Goal: Task Accomplishment & Management: Manage account settings

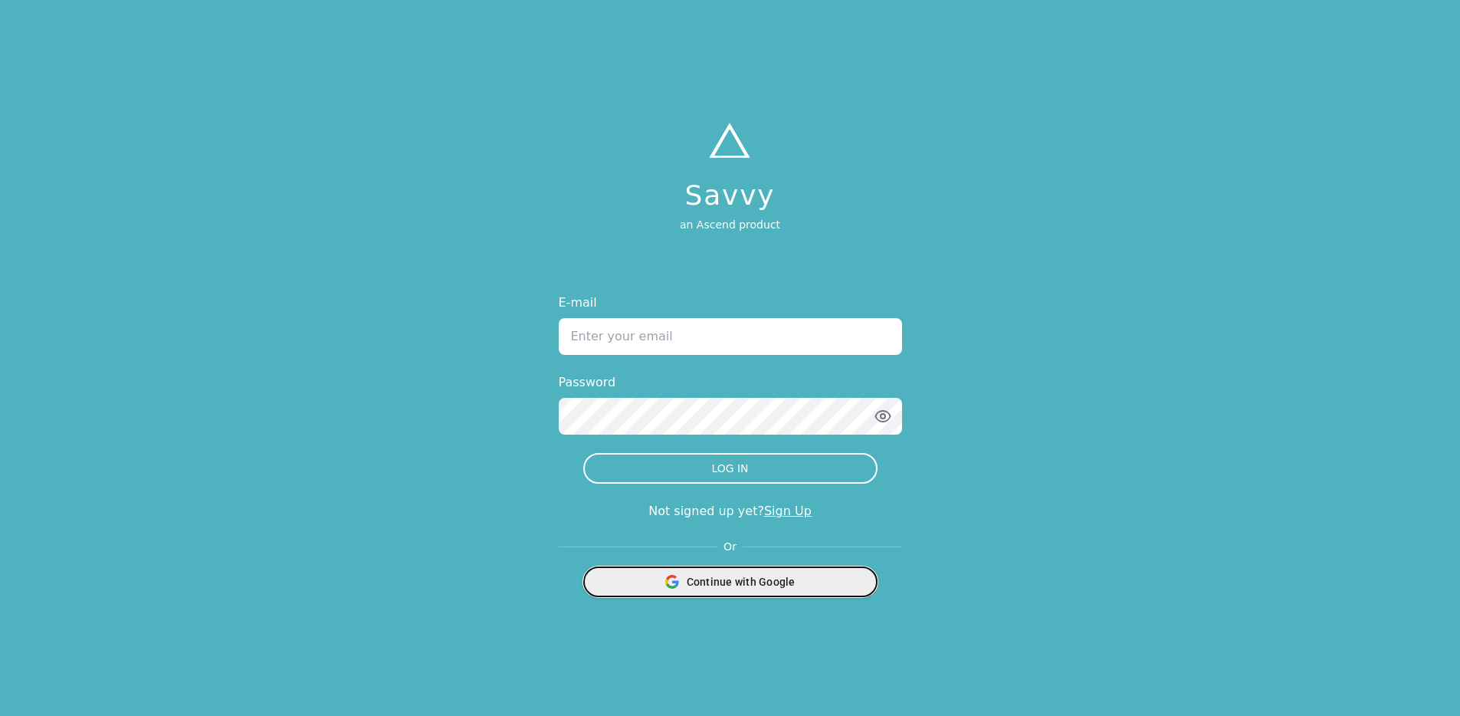
click at [773, 581] on span "Continue with Google" at bounding box center [741, 581] width 109 height 15
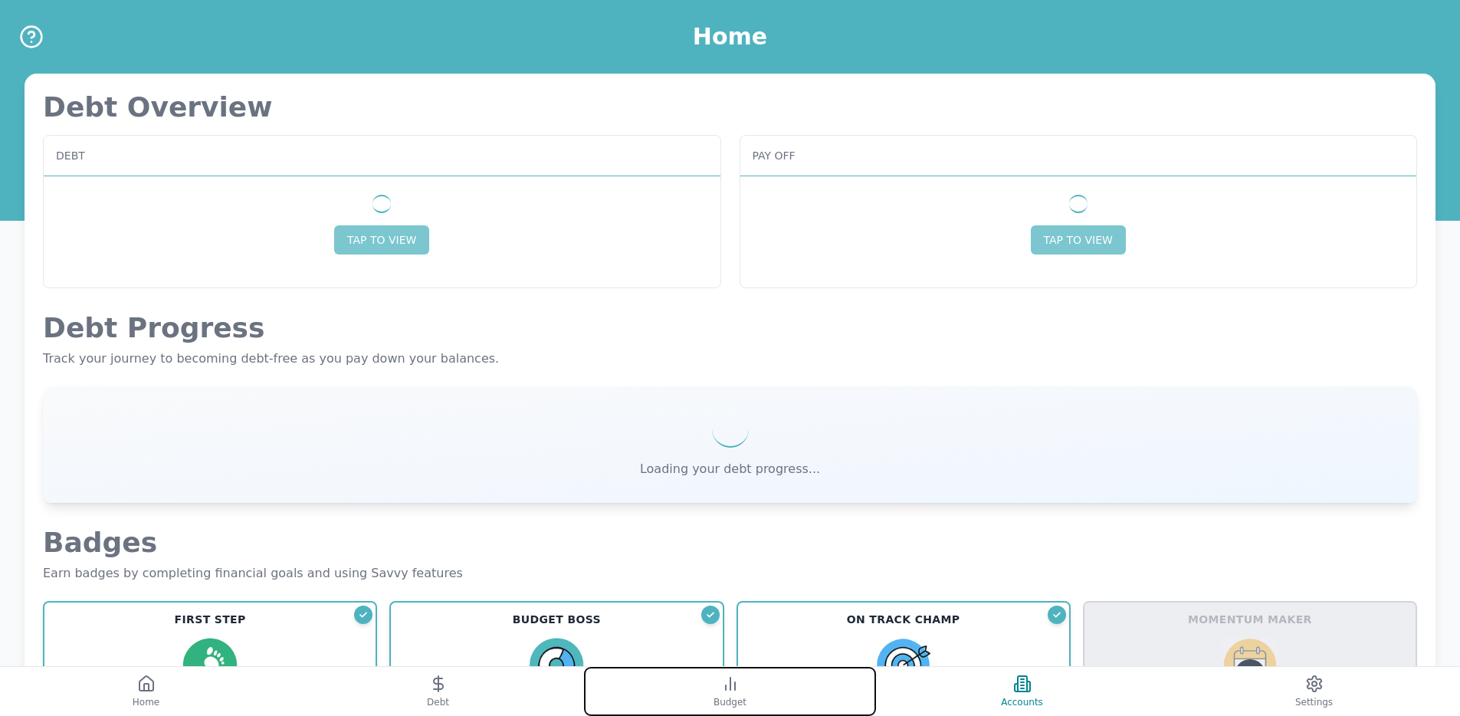
click at [764, 699] on button "Budget" at bounding box center [730, 691] width 292 height 49
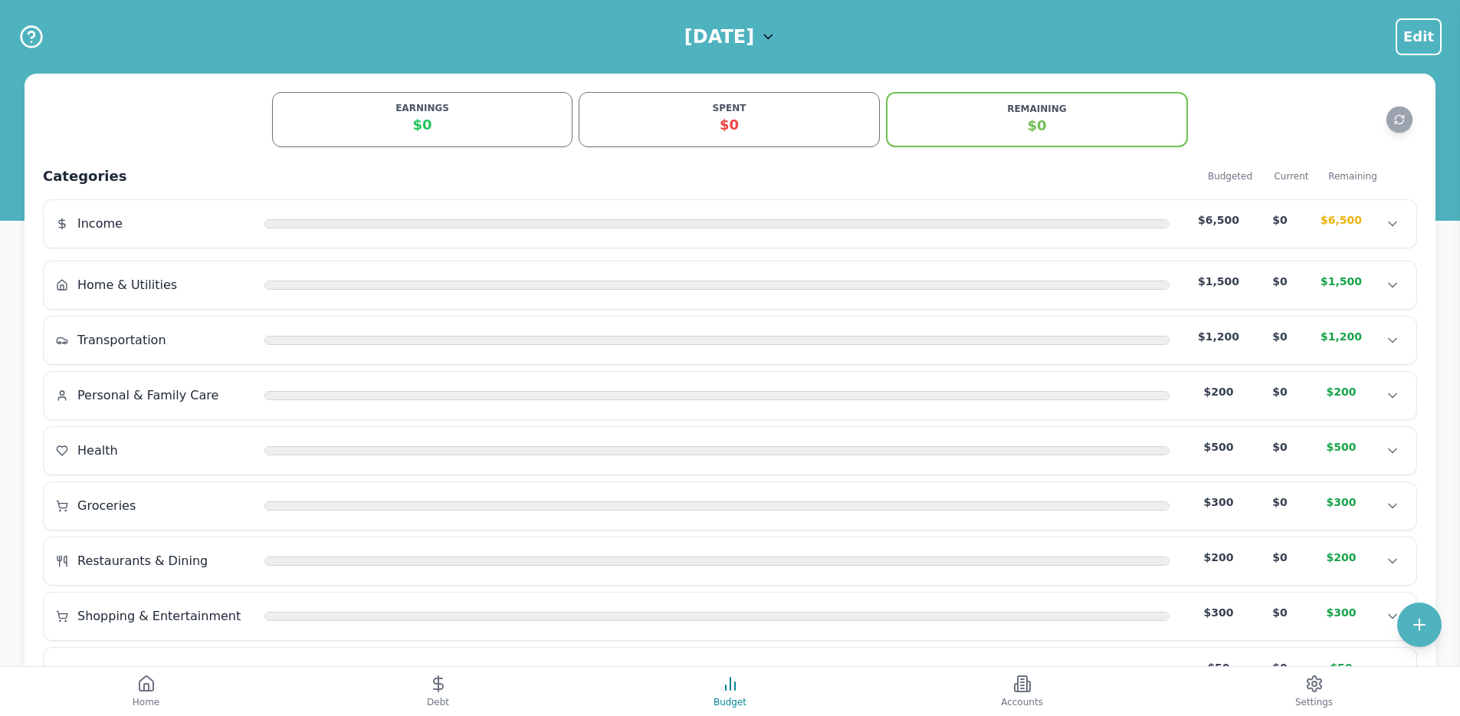
click at [730, 38] on h1 "[DATE]" at bounding box center [720, 37] width 70 height 25
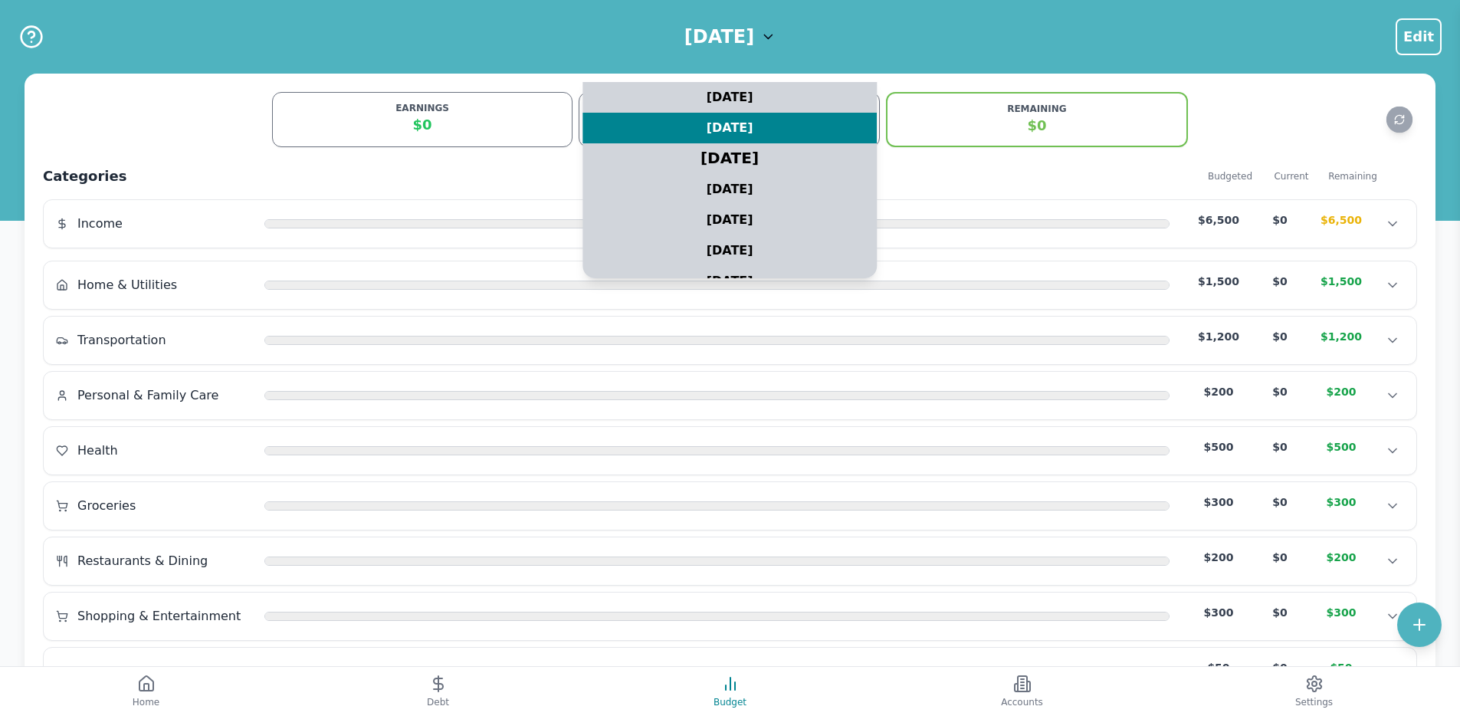
click at [711, 156] on div "August 2025" at bounding box center [731, 159] width 368 height 38
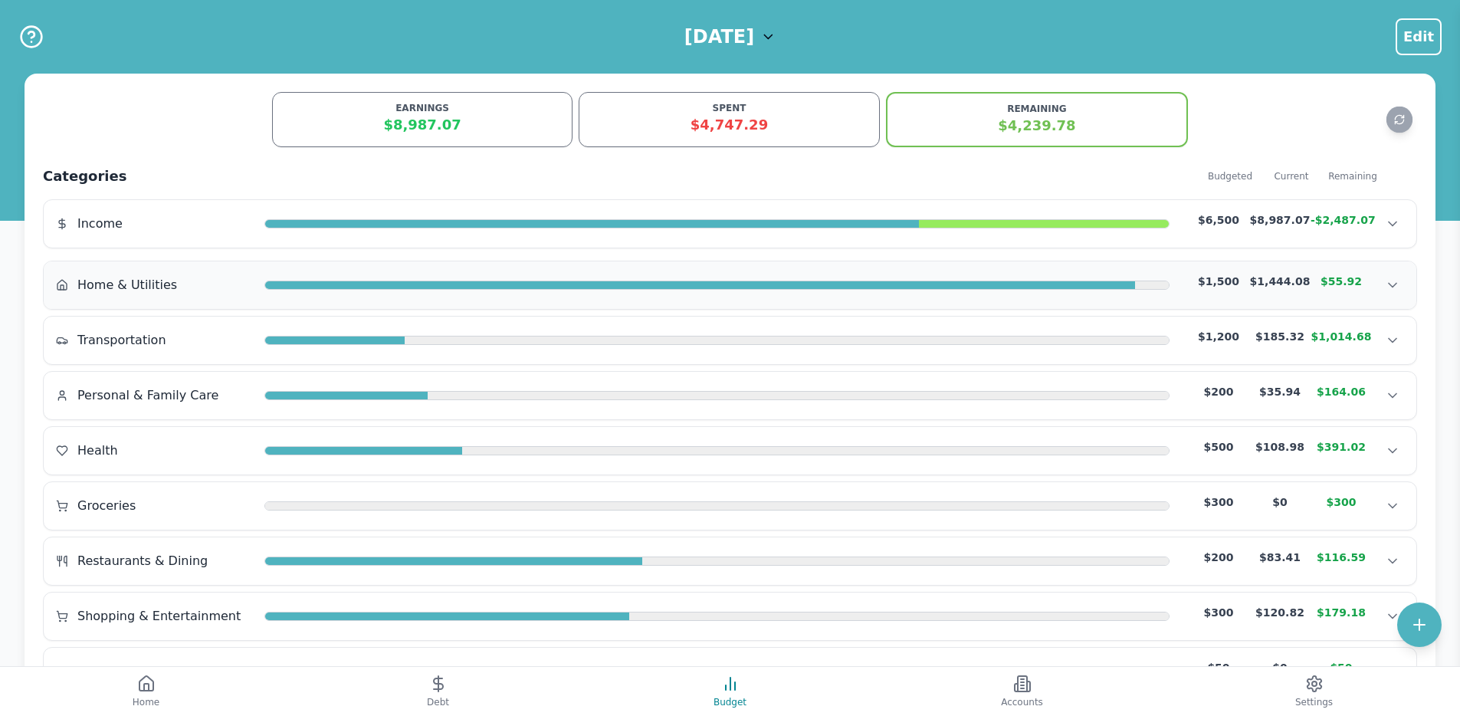
click at [767, 291] on div "Home & Utilities $1,500 $1,444.08 $55.92" at bounding box center [730, 285] width 1348 height 23
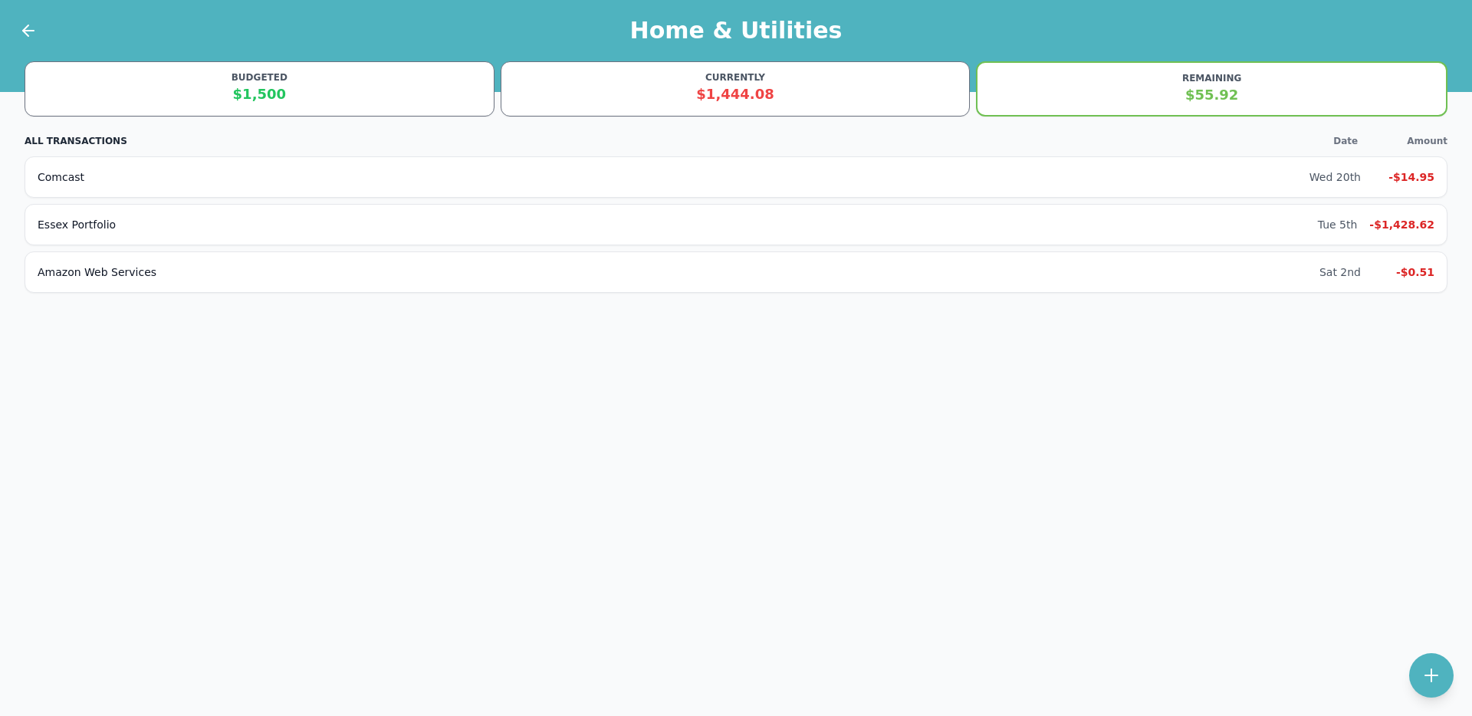
click at [34, 18] on div at bounding box center [19, 30] width 38 height 61
click at [28, 28] on icon at bounding box center [28, 30] width 18 height 18
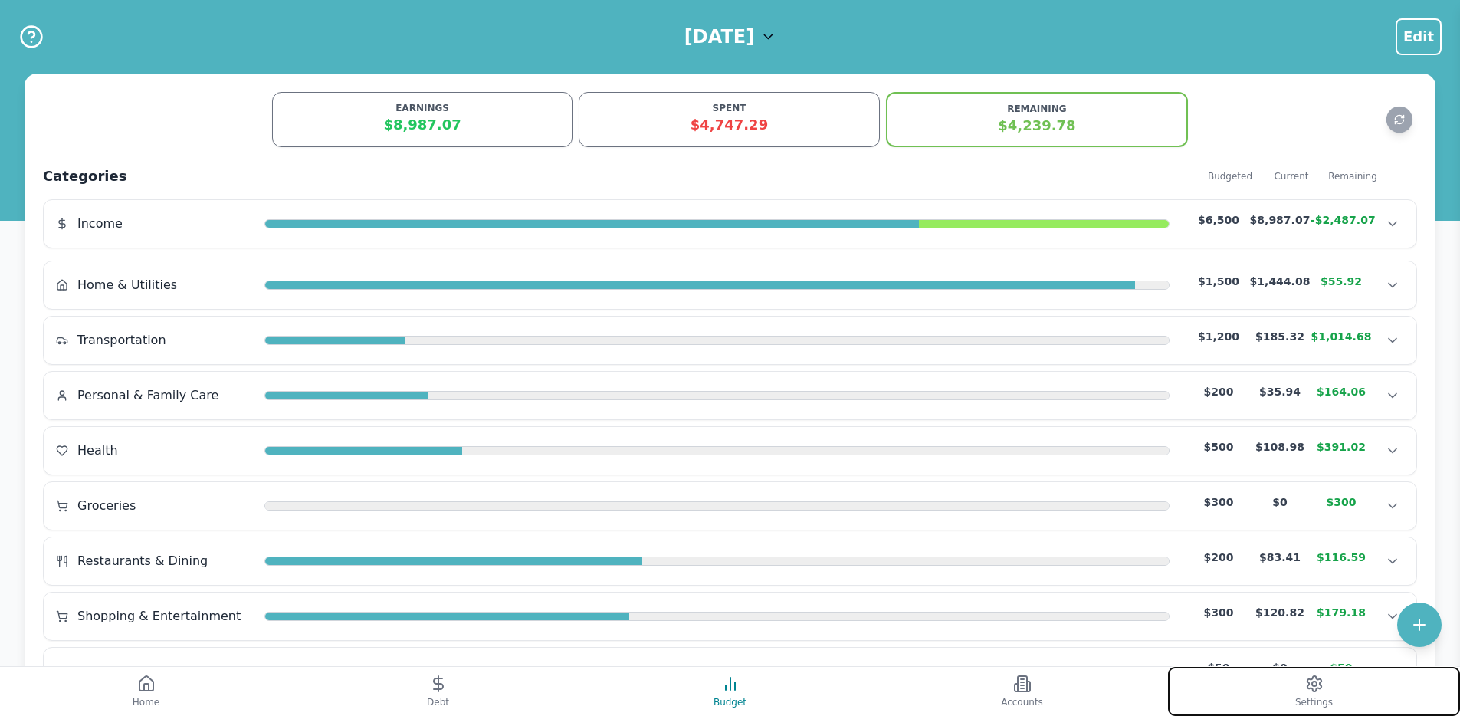
click at [1284, 697] on button "Settings" at bounding box center [1314, 691] width 292 height 49
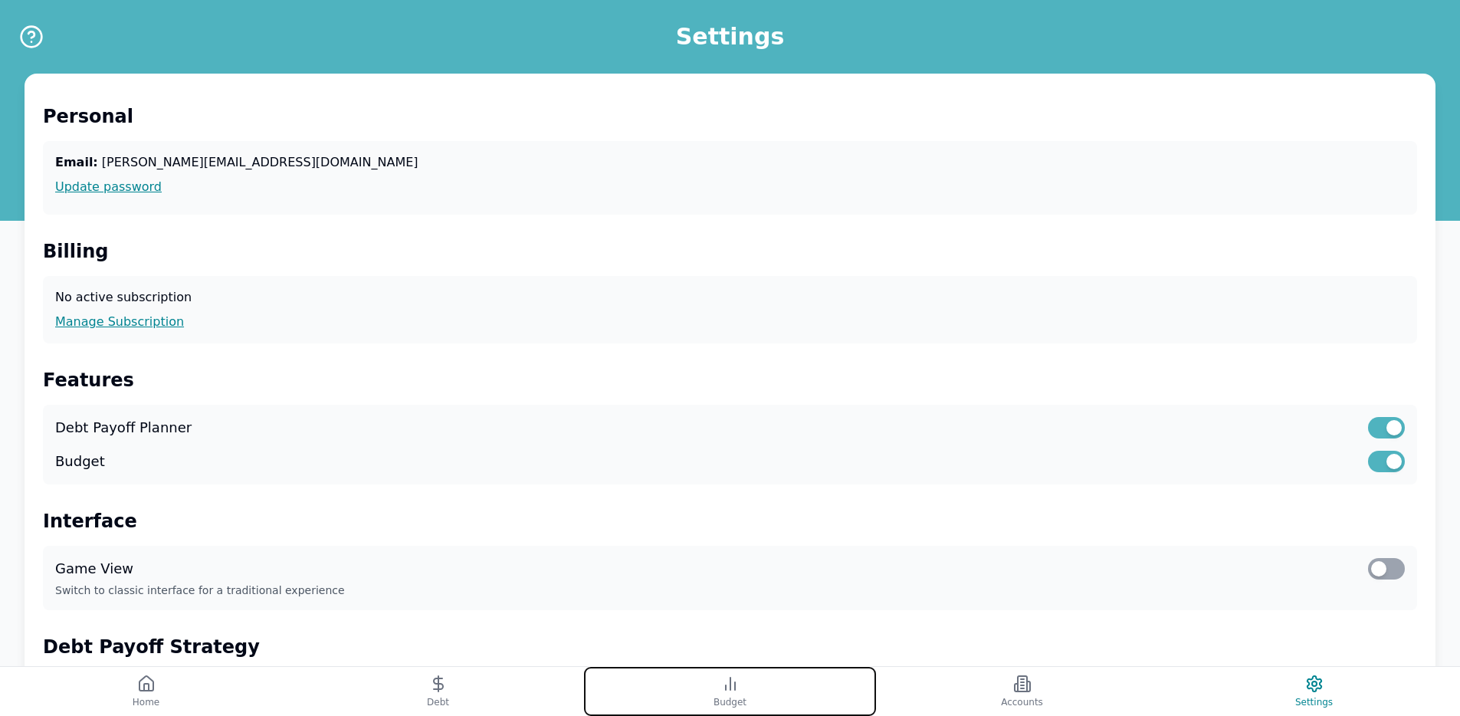
click at [676, 698] on button "Budget" at bounding box center [730, 691] width 292 height 49
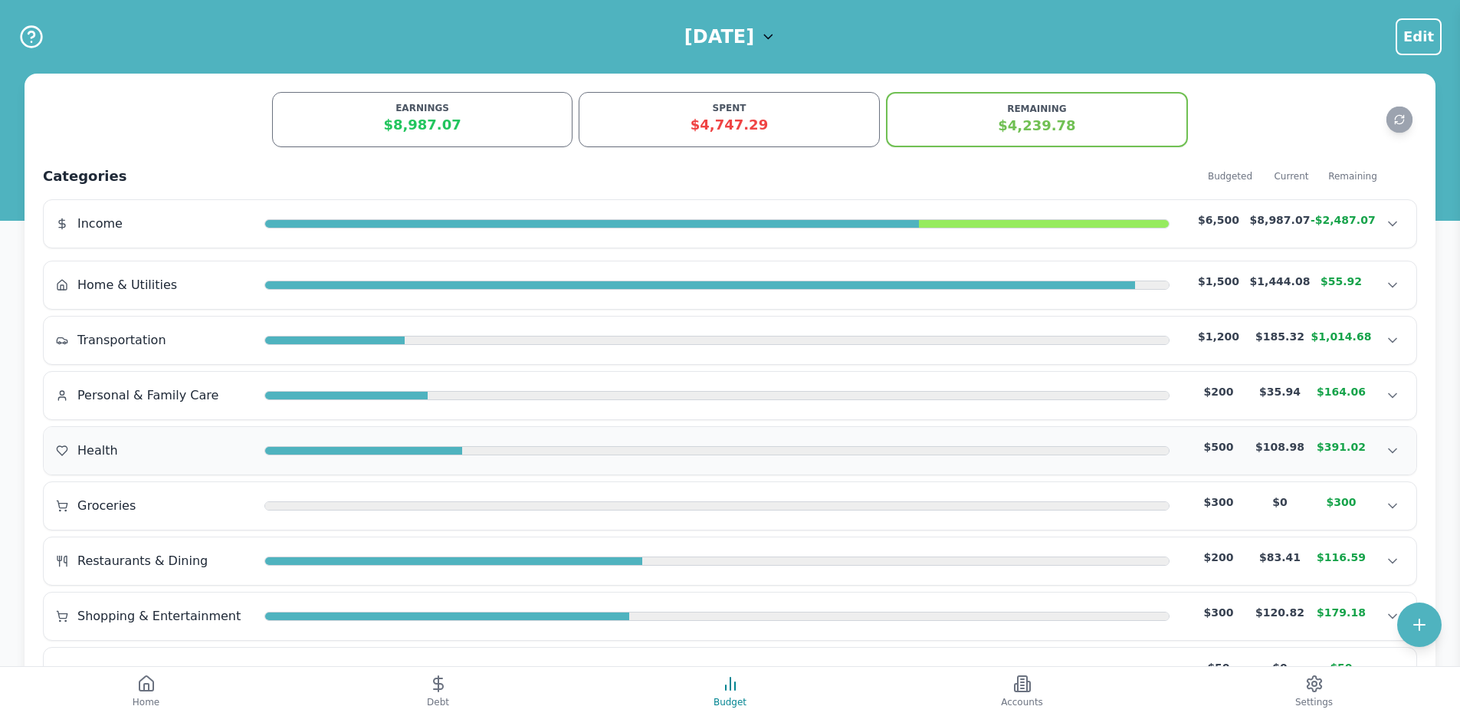
click at [534, 441] on div "Health $500 $108.98 $391.02" at bounding box center [730, 450] width 1348 height 23
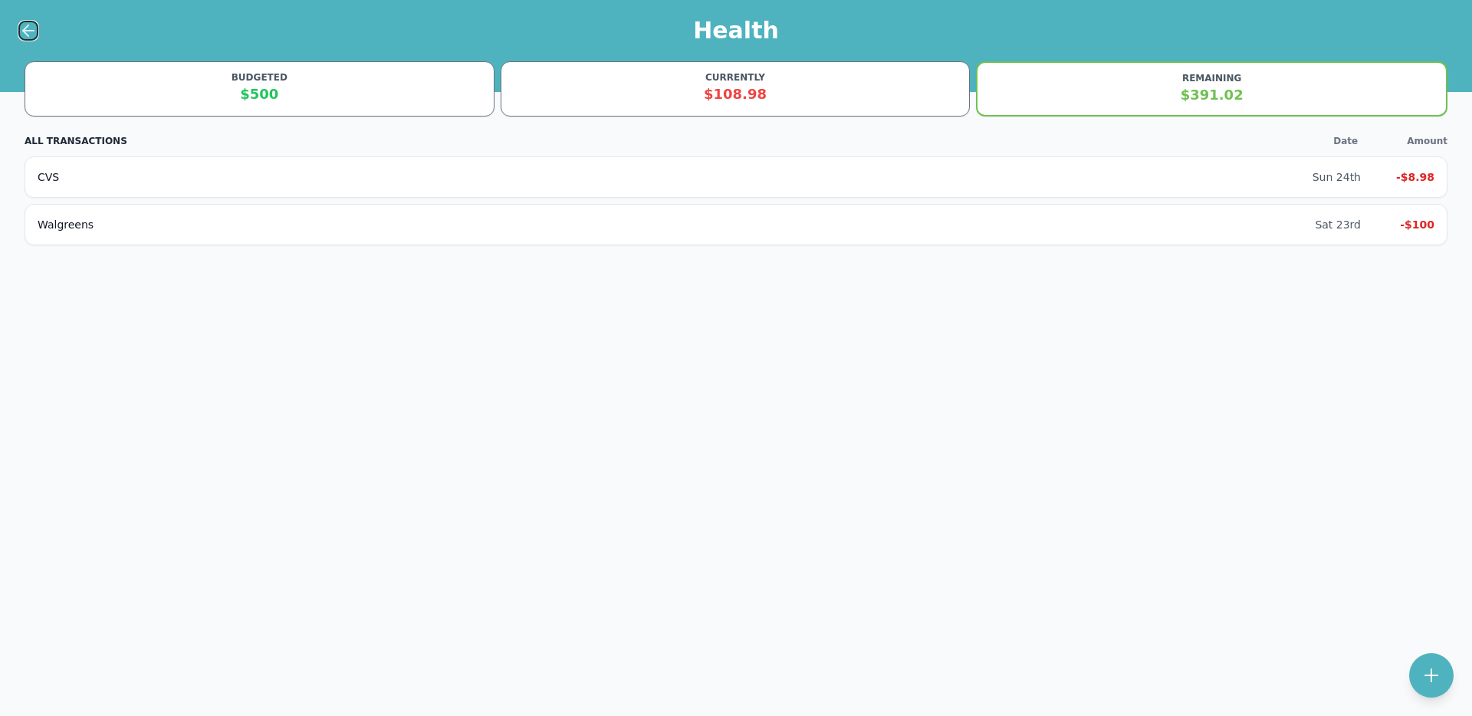
click at [21, 21] on icon at bounding box center [28, 30] width 18 height 18
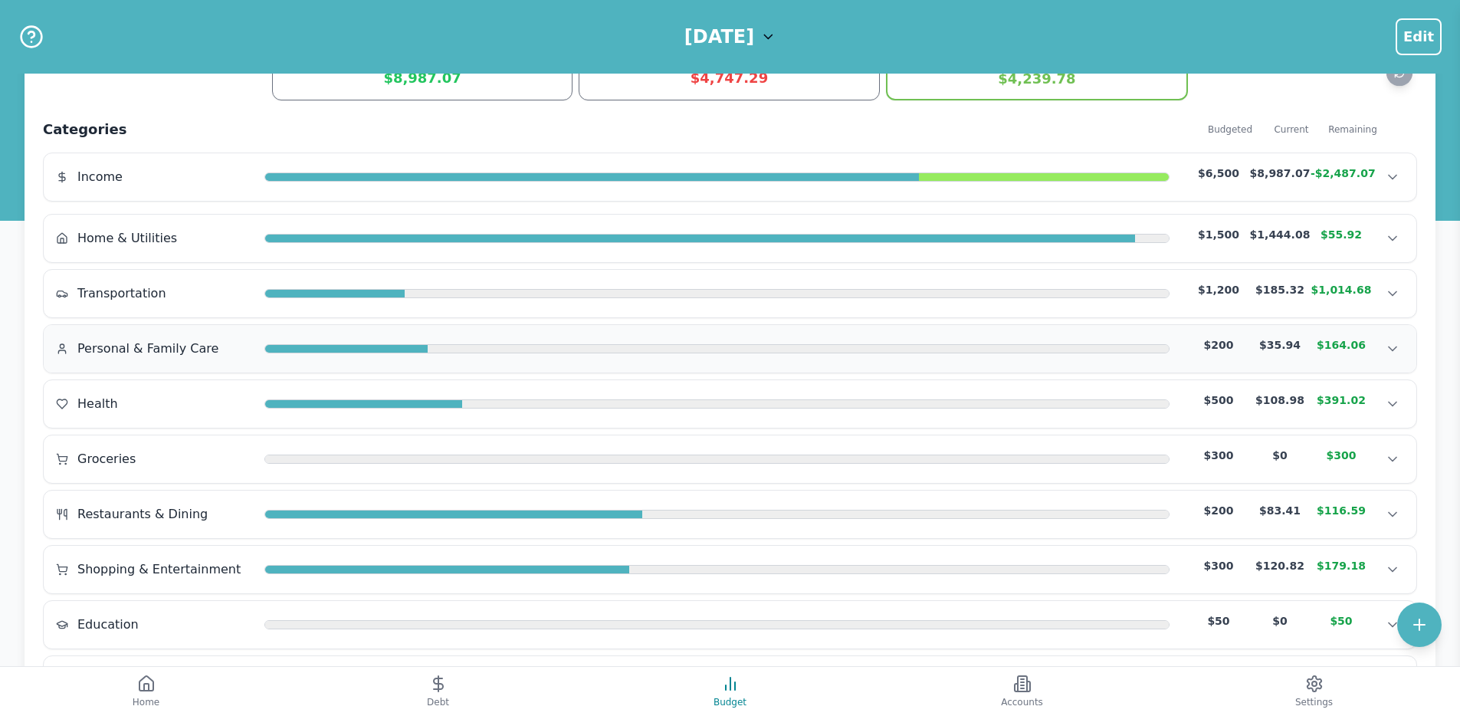
scroll to position [244, 0]
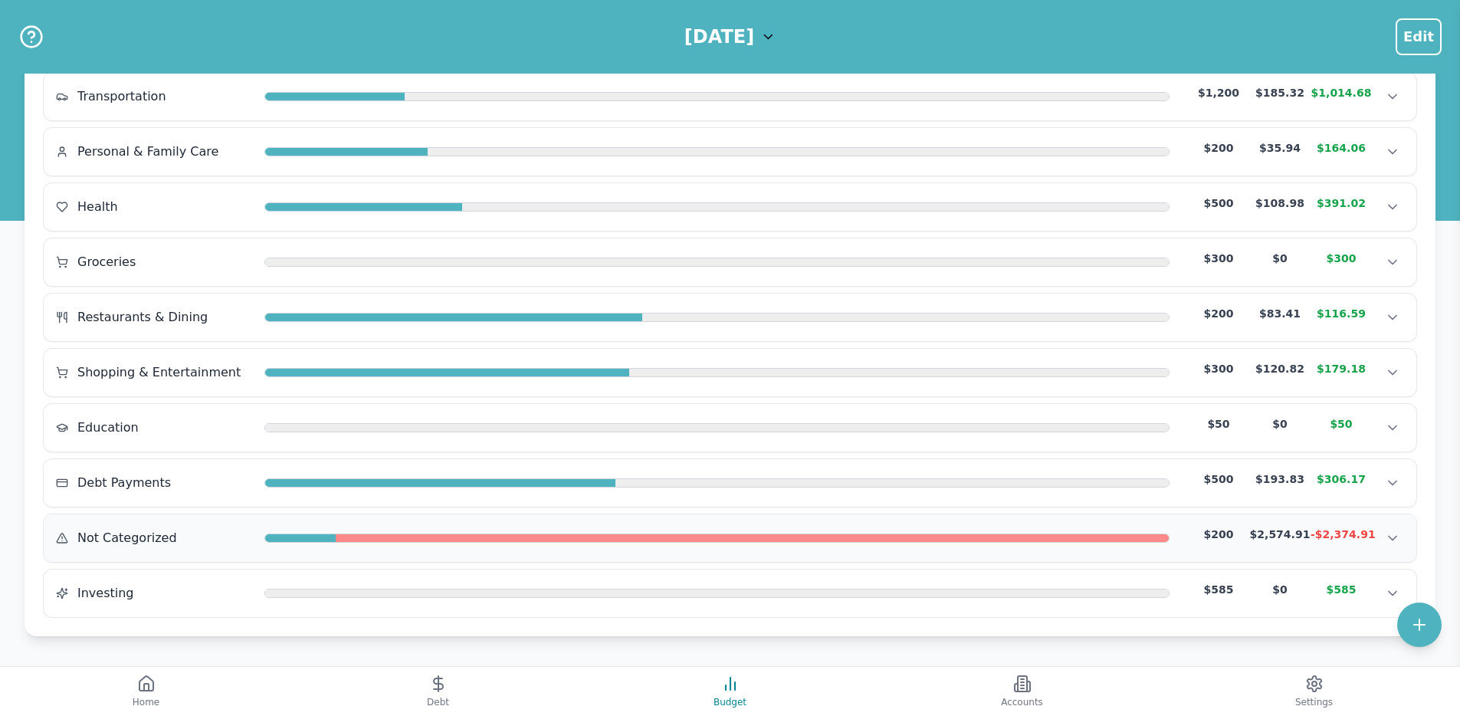
click at [655, 526] on div "Not Categorized $200 $2,574.91 -$2,374.91 Not Categorized $200 $2,574.91 -$2,37…" at bounding box center [730, 538] width 1373 height 48
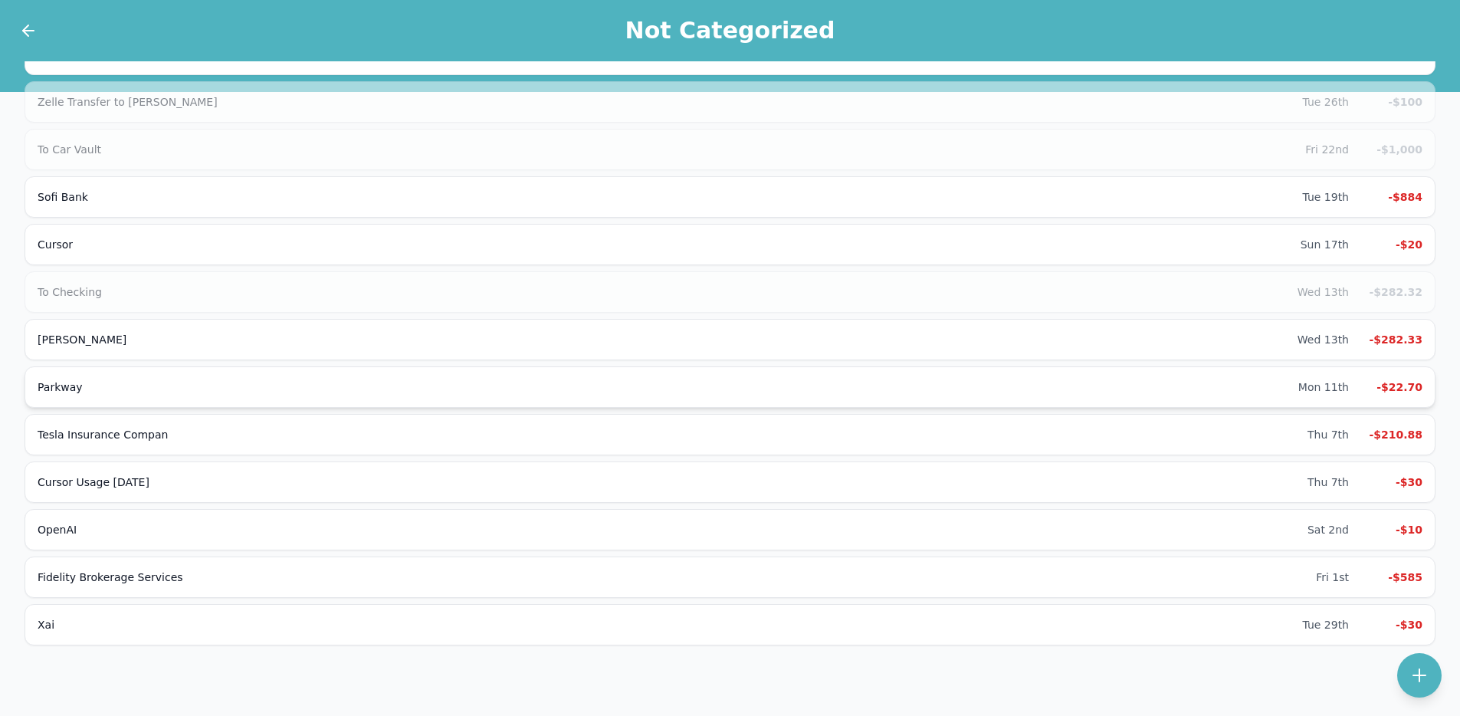
scroll to position [369, 0]
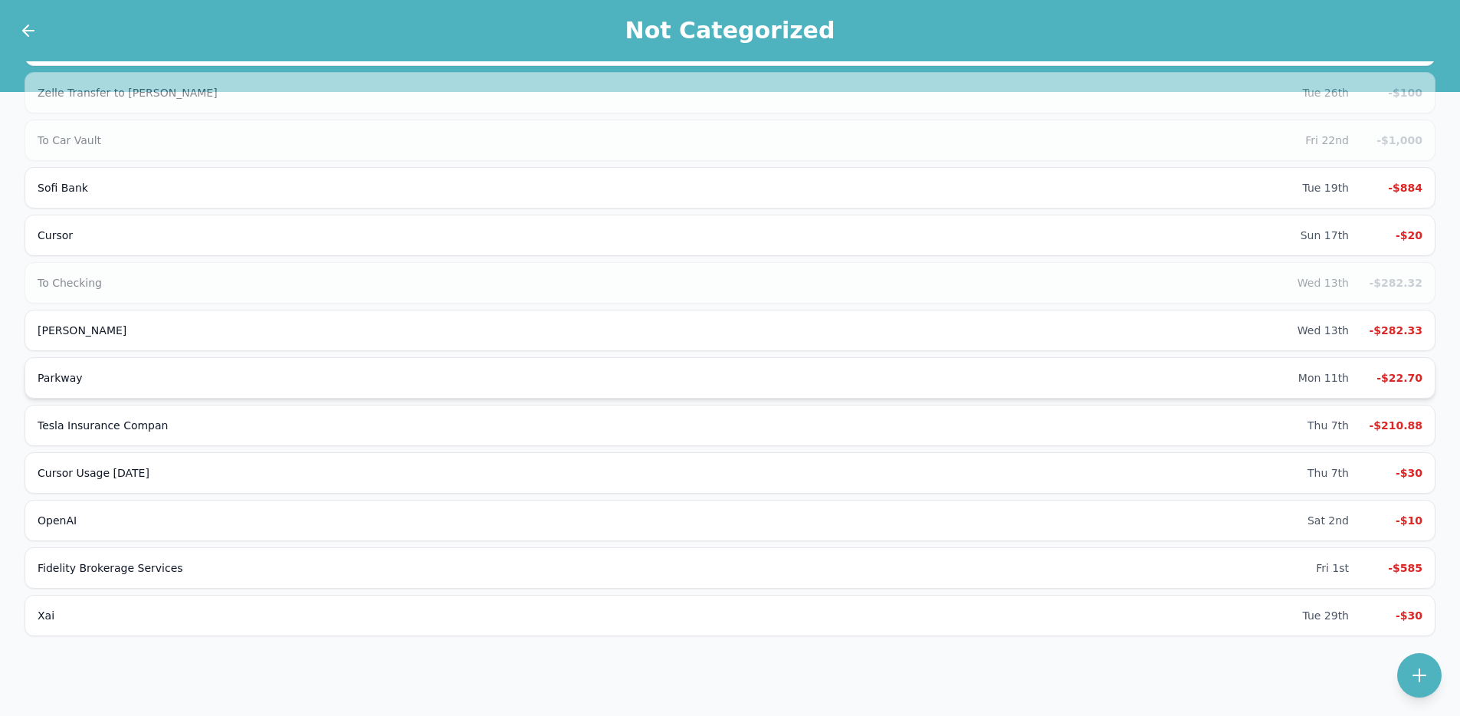
click at [662, 395] on div "Parkway Mon 11th -$22.70" at bounding box center [730, 377] width 1411 height 41
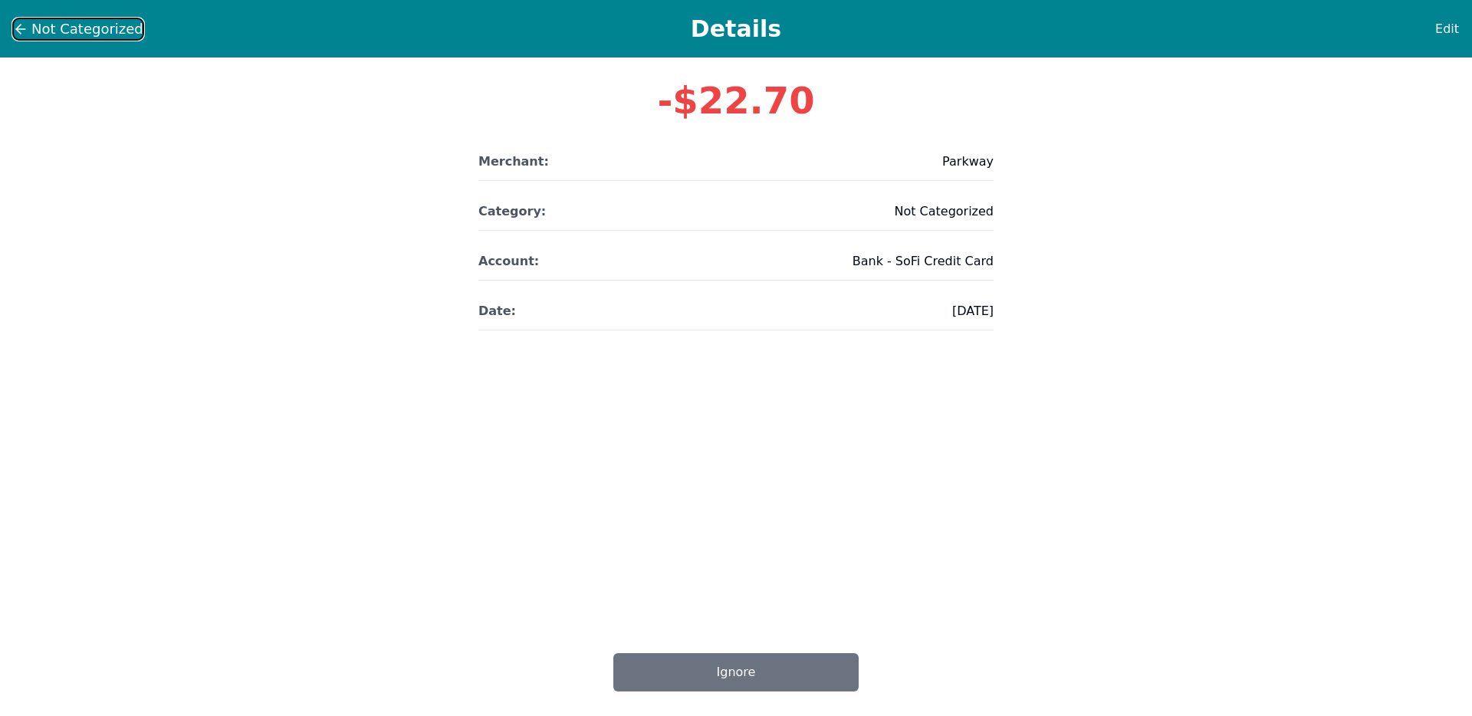
click at [23, 34] on icon at bounding box center [20, 28] width 15 height 15
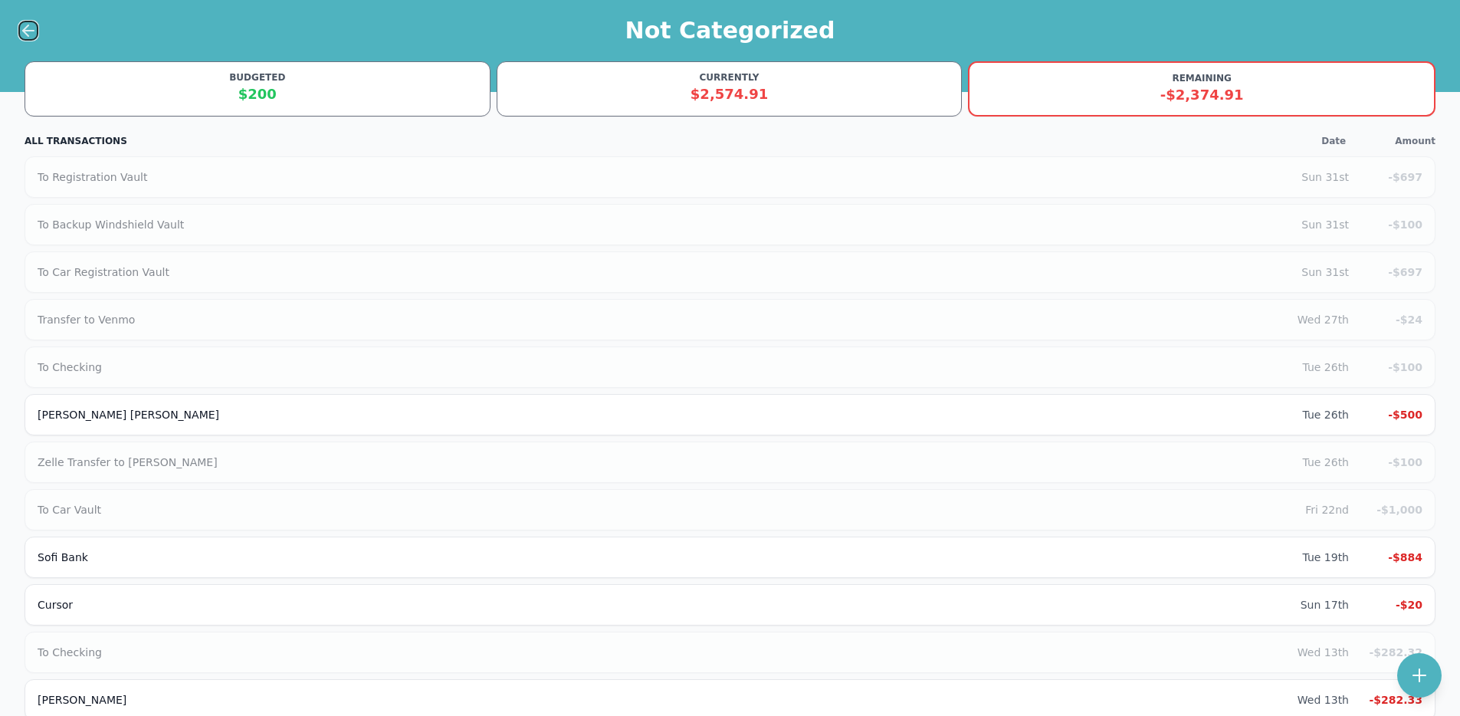
click at [23, 27] on icon at bounding box center [28, 30] width 18 height 18
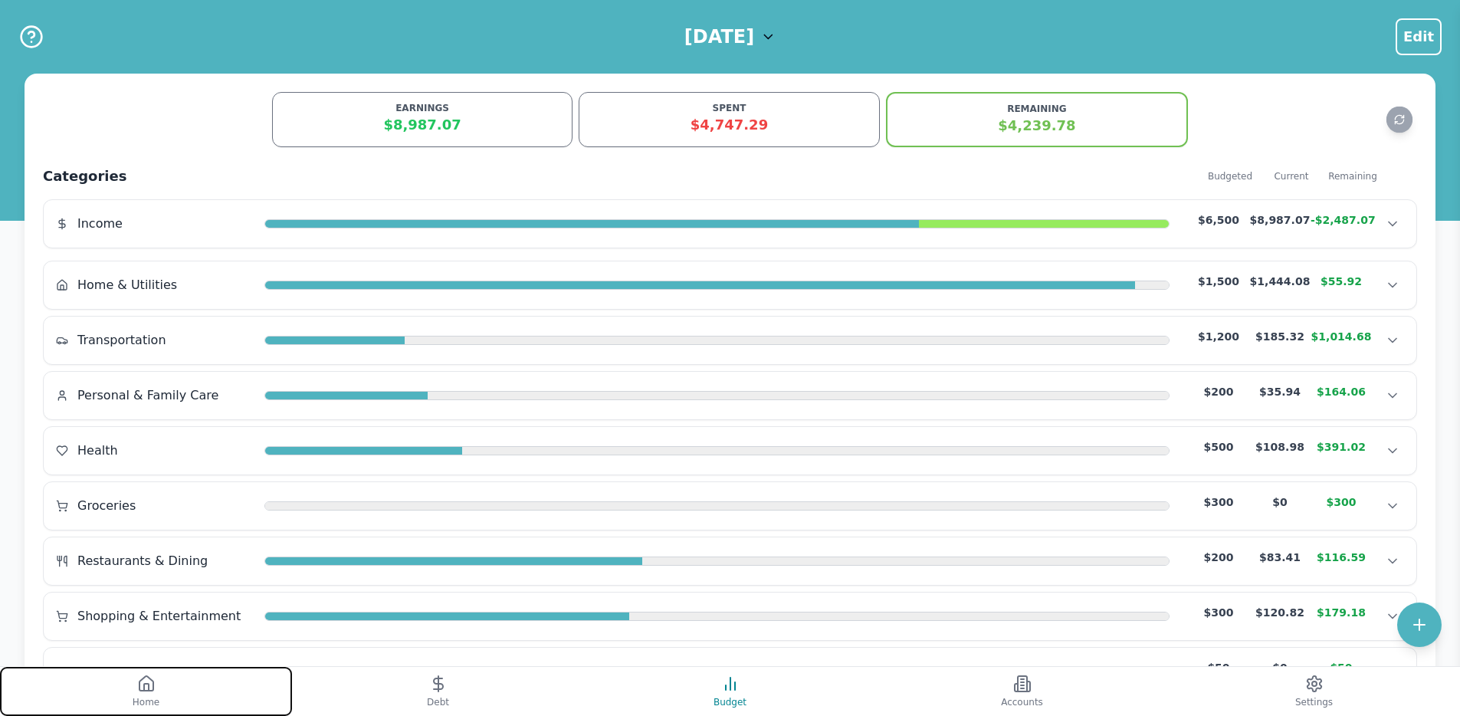
click at [200, 671] on button "Home" at bounding box center [146, 691] width 292 height 49
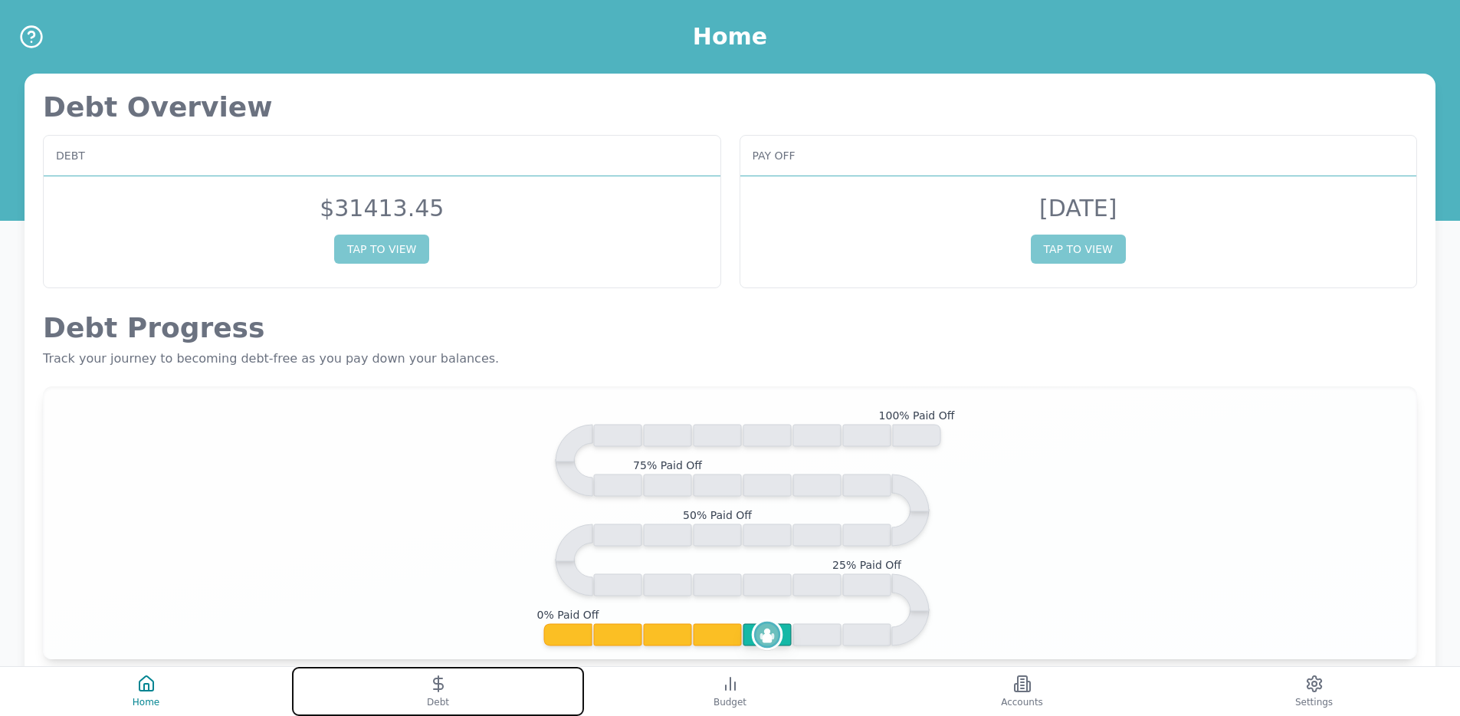
click at [348, 691] on button "Debt" at bounding box center [438, 691] width 292 height 49
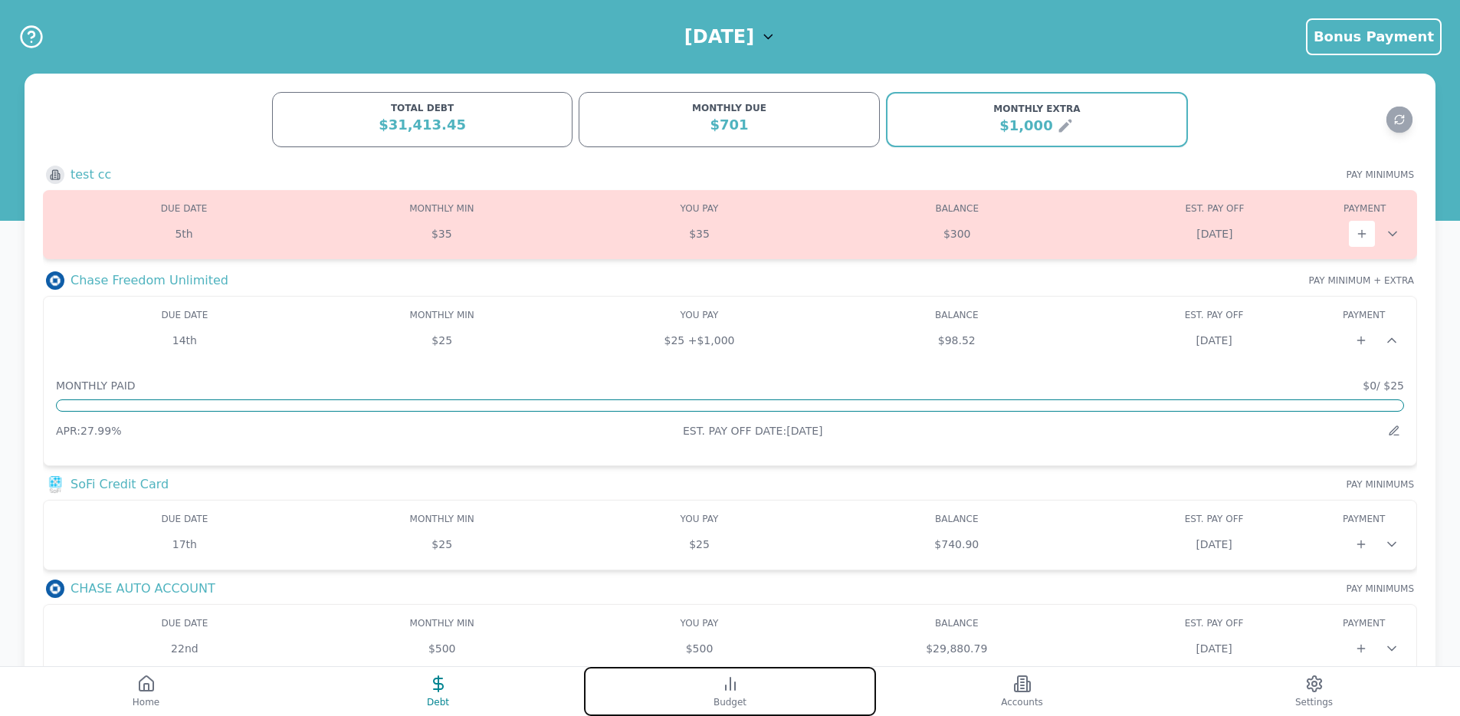
click at [670, 703] on button "Budget" at bounding box center [730, 691] width 292 height 49
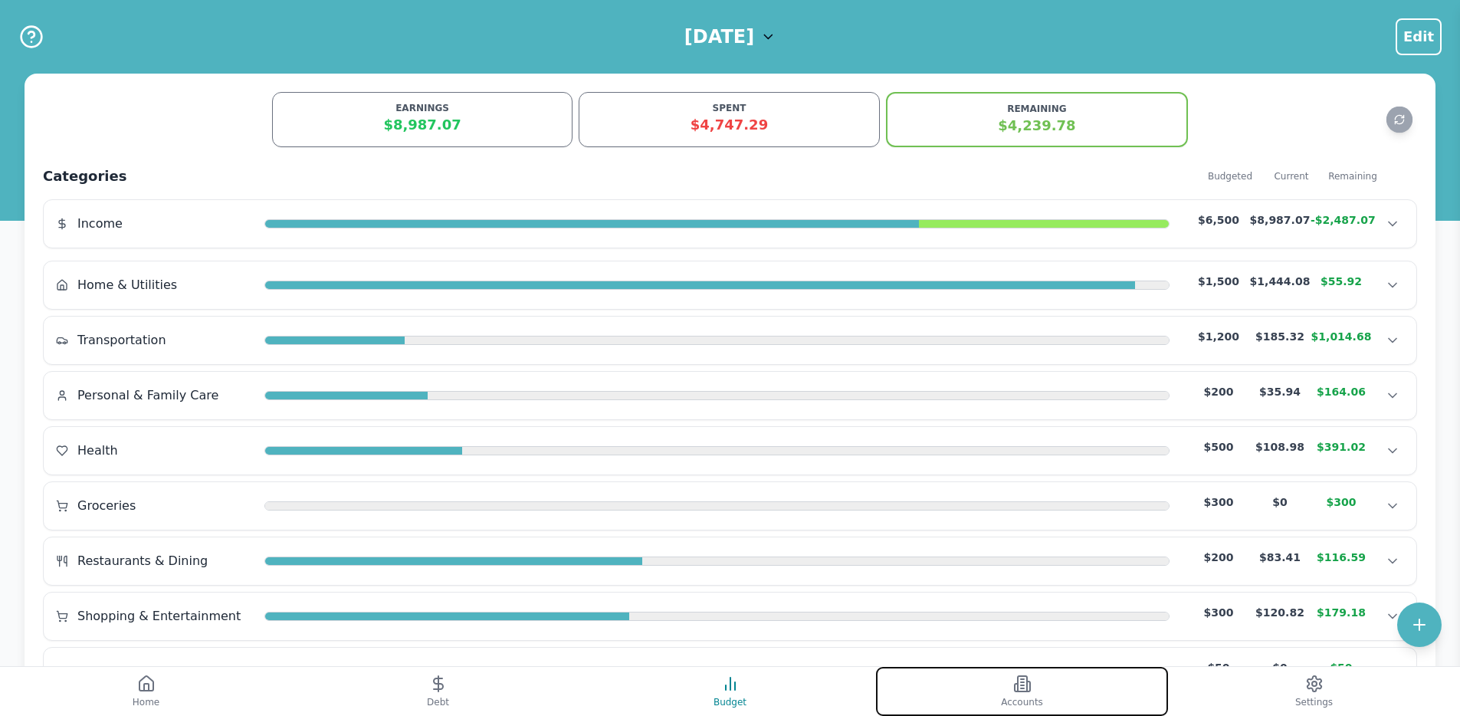
click at [1011, 703] on span "Accounts" at bounding box center [1022, 702] width 42 height 12
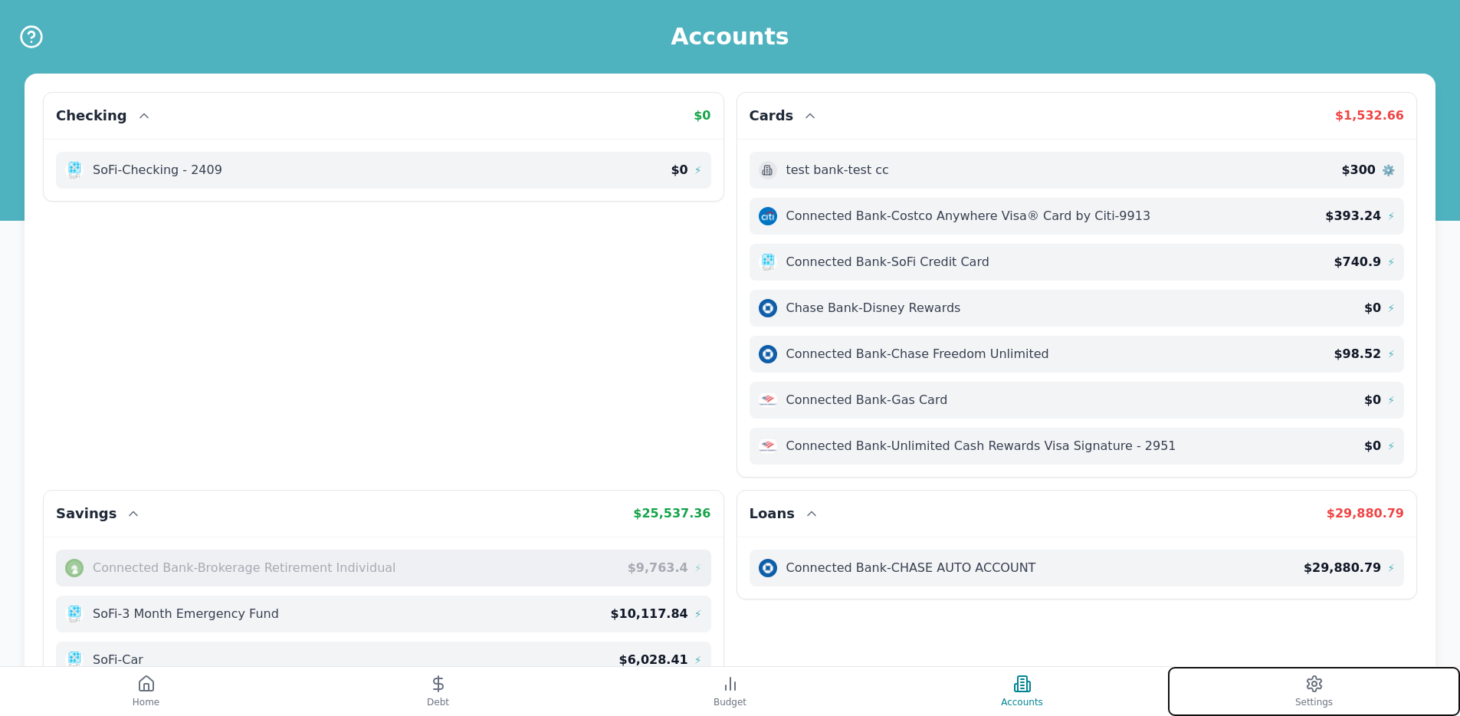
click at [1291, 697] on button "Settings" at bounding box center [1314, 691] width 292 height 49
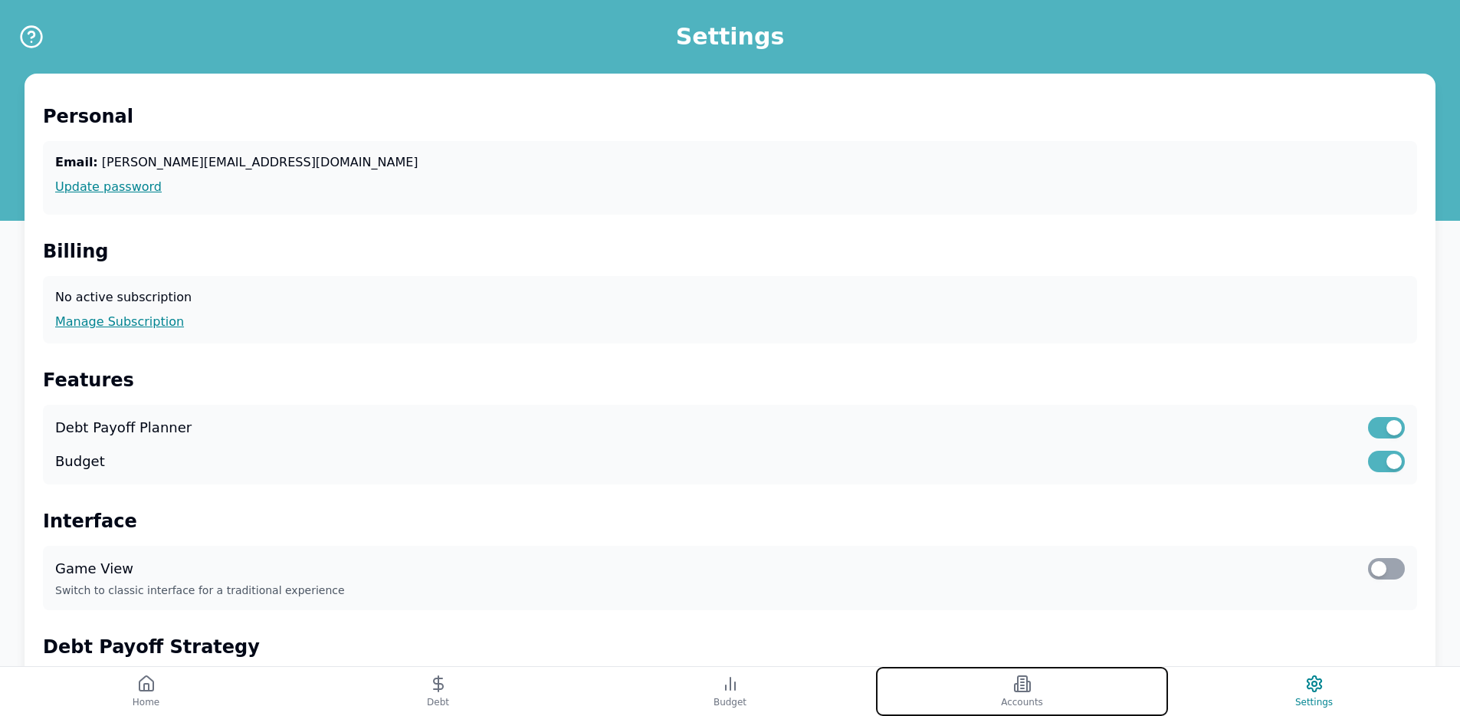
click at [1150, 693] on button "Accounts" at bounding box center [1022, 691] width 292 height 49
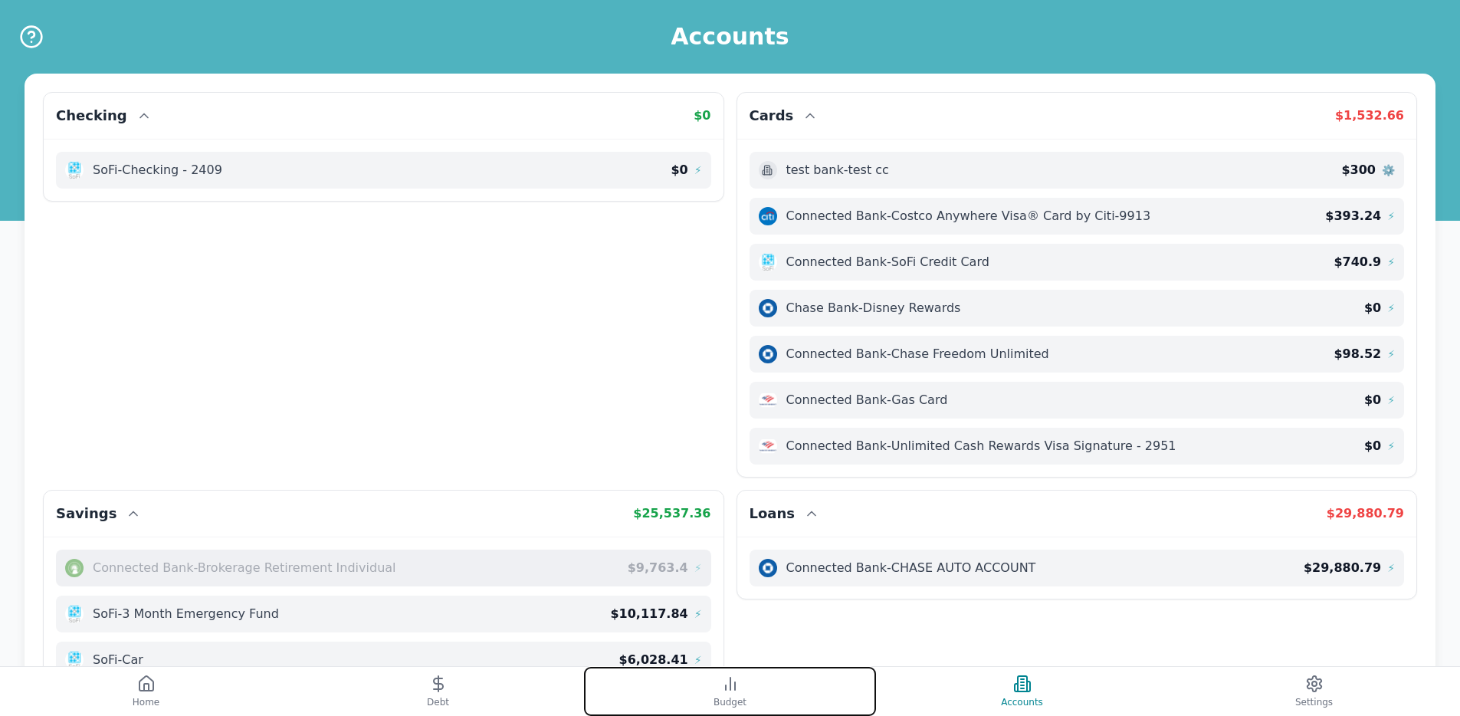
click at [773, 701] on button "Budget" at bounding box center [730, 691] width 292 height 49
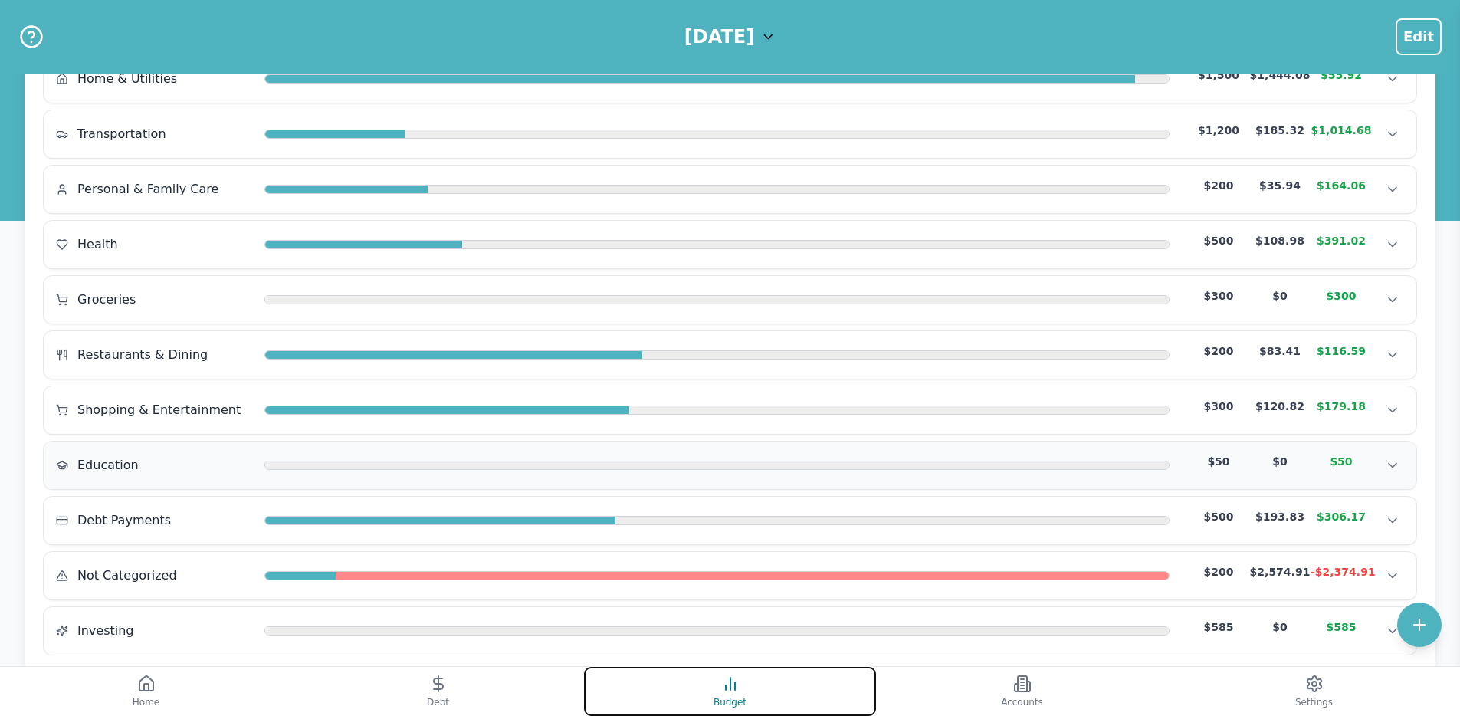
scroll to position [244, 0]
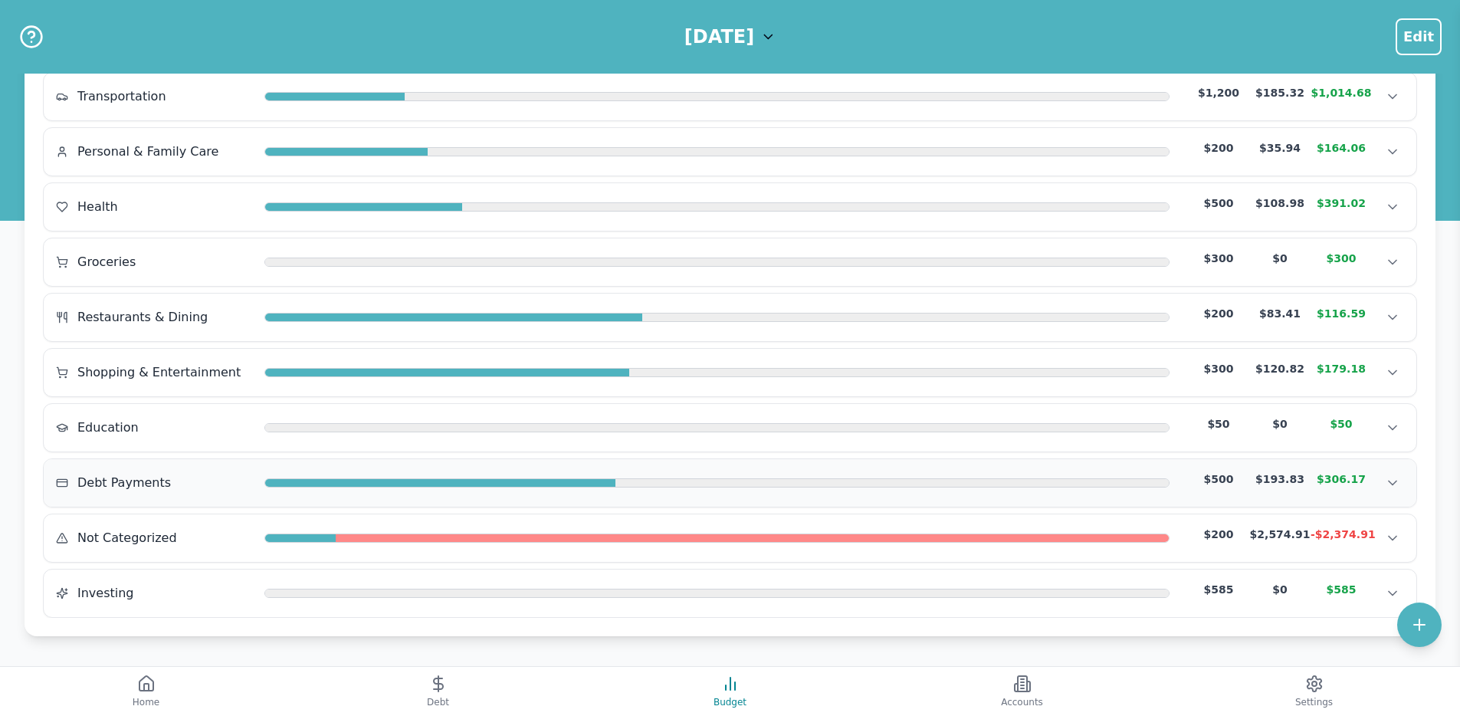
click at [563, 473] on div "Debt Payments $500 $193.83 $306.17" at bounding box center [730, 482] width 1348 height 23
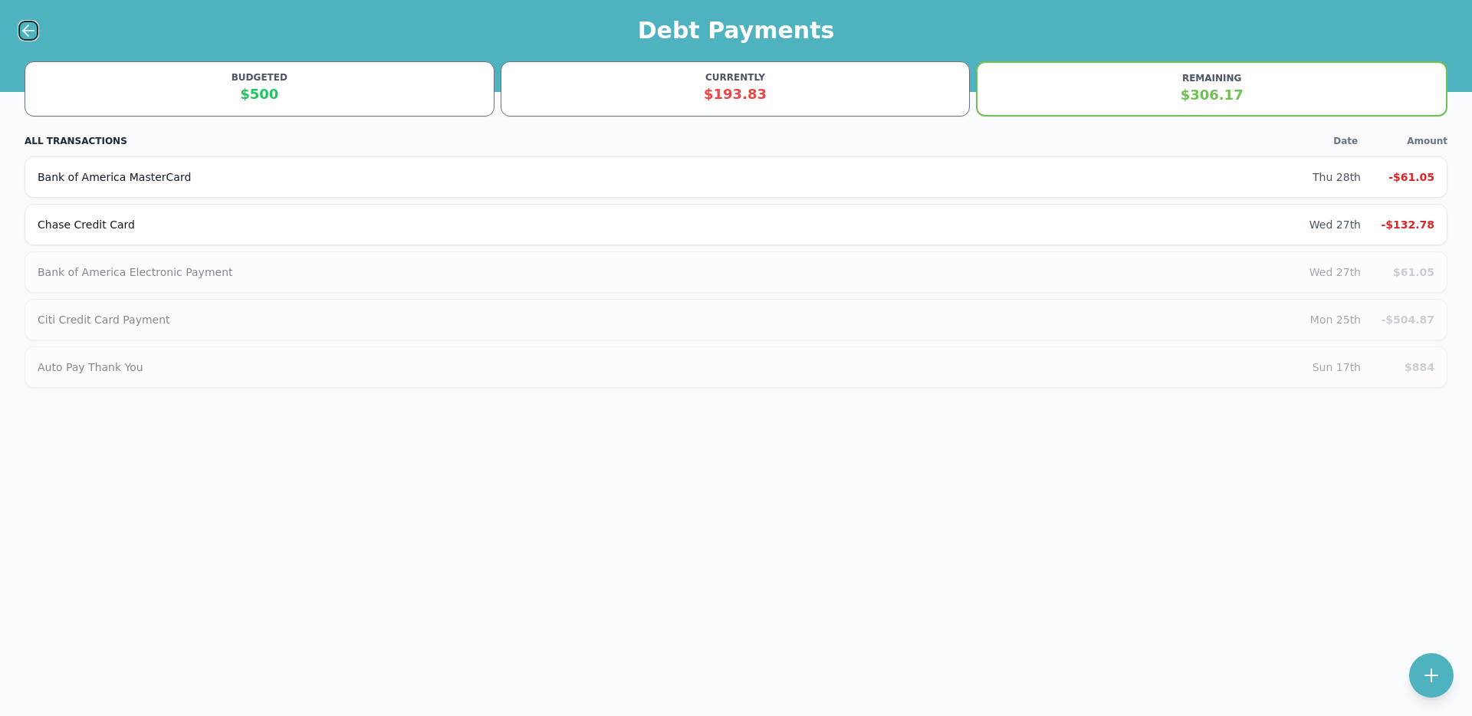
click at [19, 28] on icon at bounding box center [28, 30] width 18 height 18
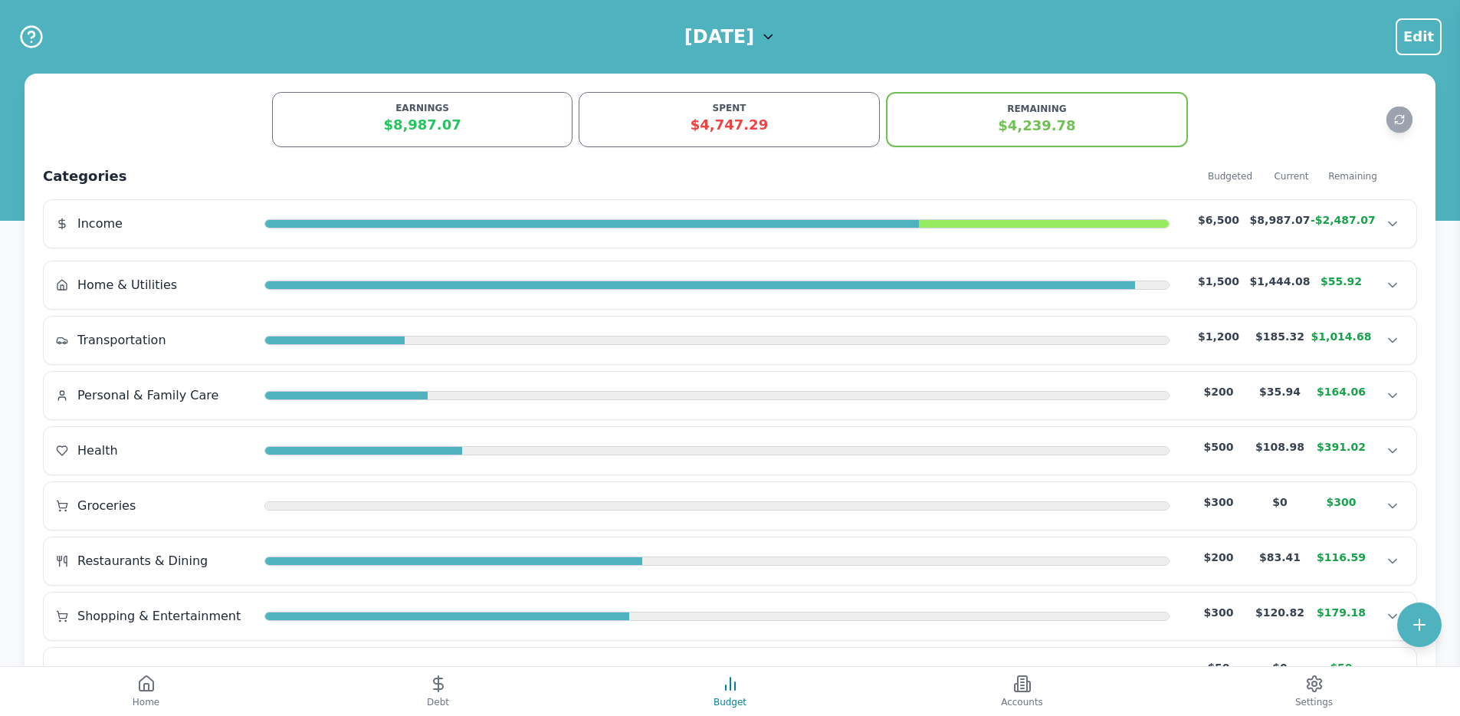
click at [725, 37] on h1 "[DATE]" at bounding box center [720, 37] width 70 height 25
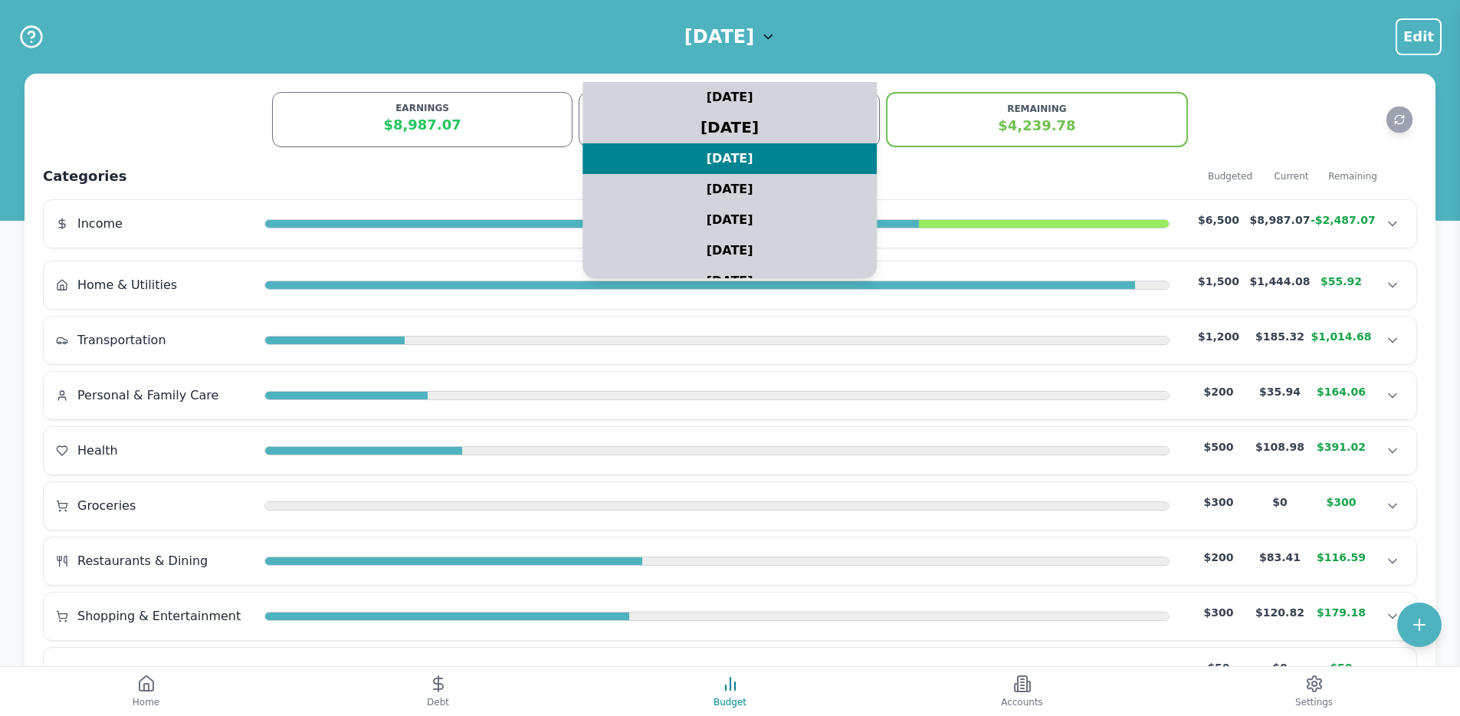
click at [730, 116] on div "[DATE]" at bounding box center [731, 128] width 368 height 38
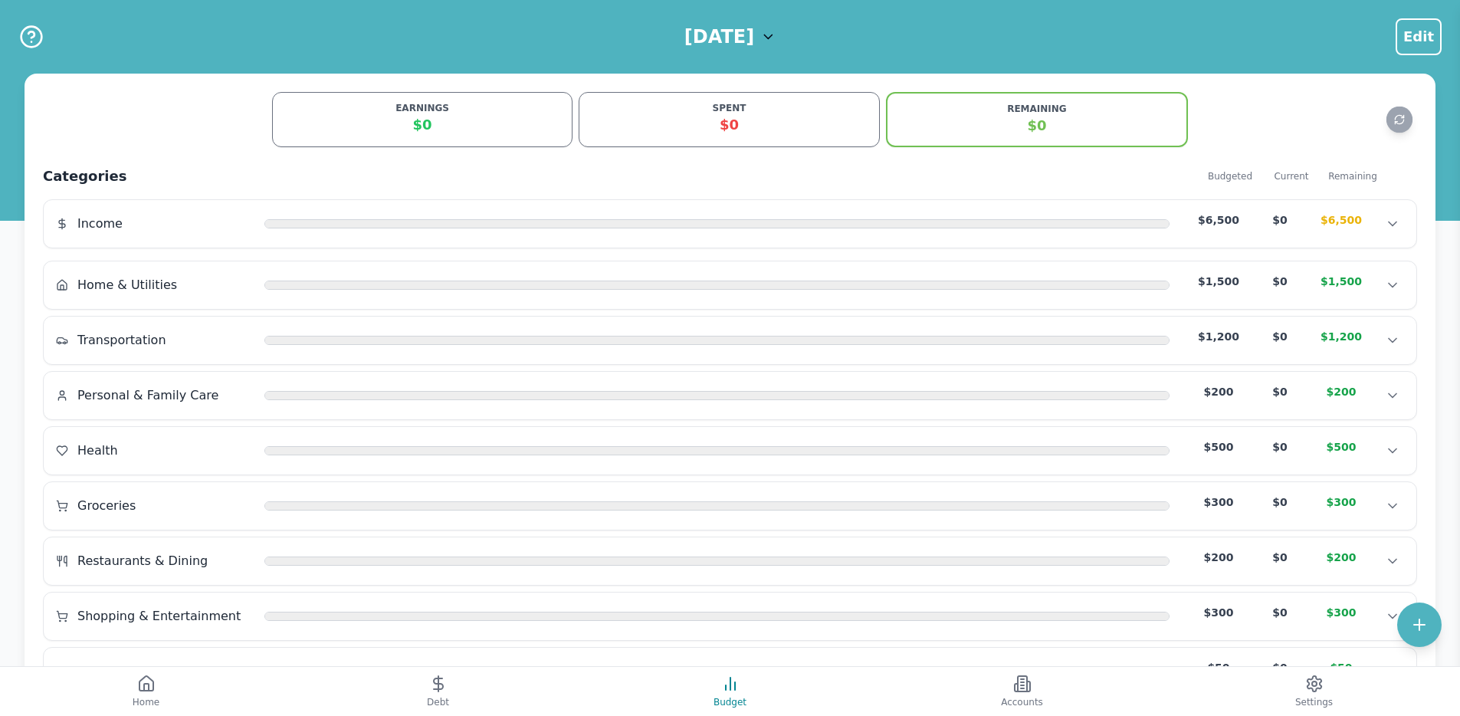
click at [732, 50] on div "September 2025 Edit" at bounding box center [730, 37] width 1460 height 74
click at [735, 29] on h1 "[DATE]" at bounding box center [720, 37] width 70 height 25
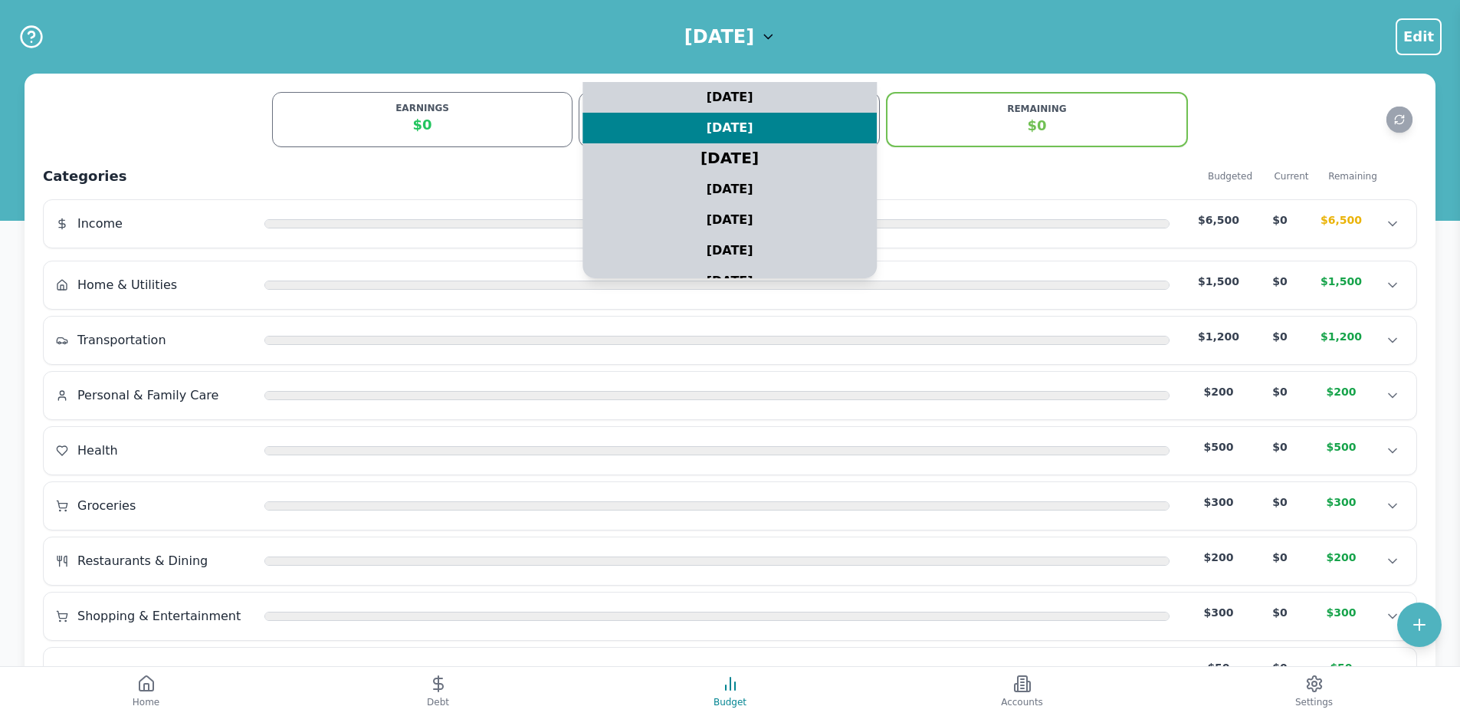
click at [731, 149] on div "[DATE]" at bounding box center [731, 159] width 368 height 38
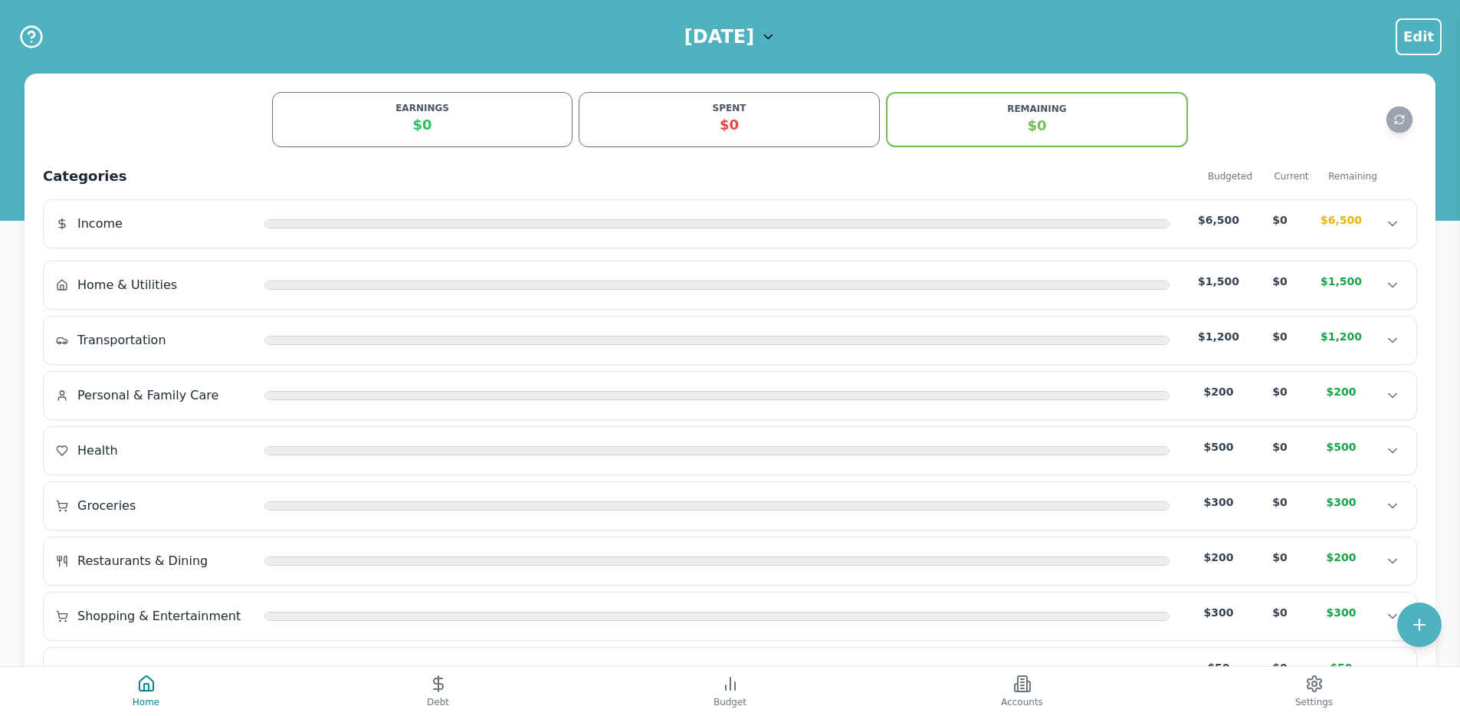
click at [754, 34] on h1 "[DATE]" at bounding box center [720, 37] width 70 height 25
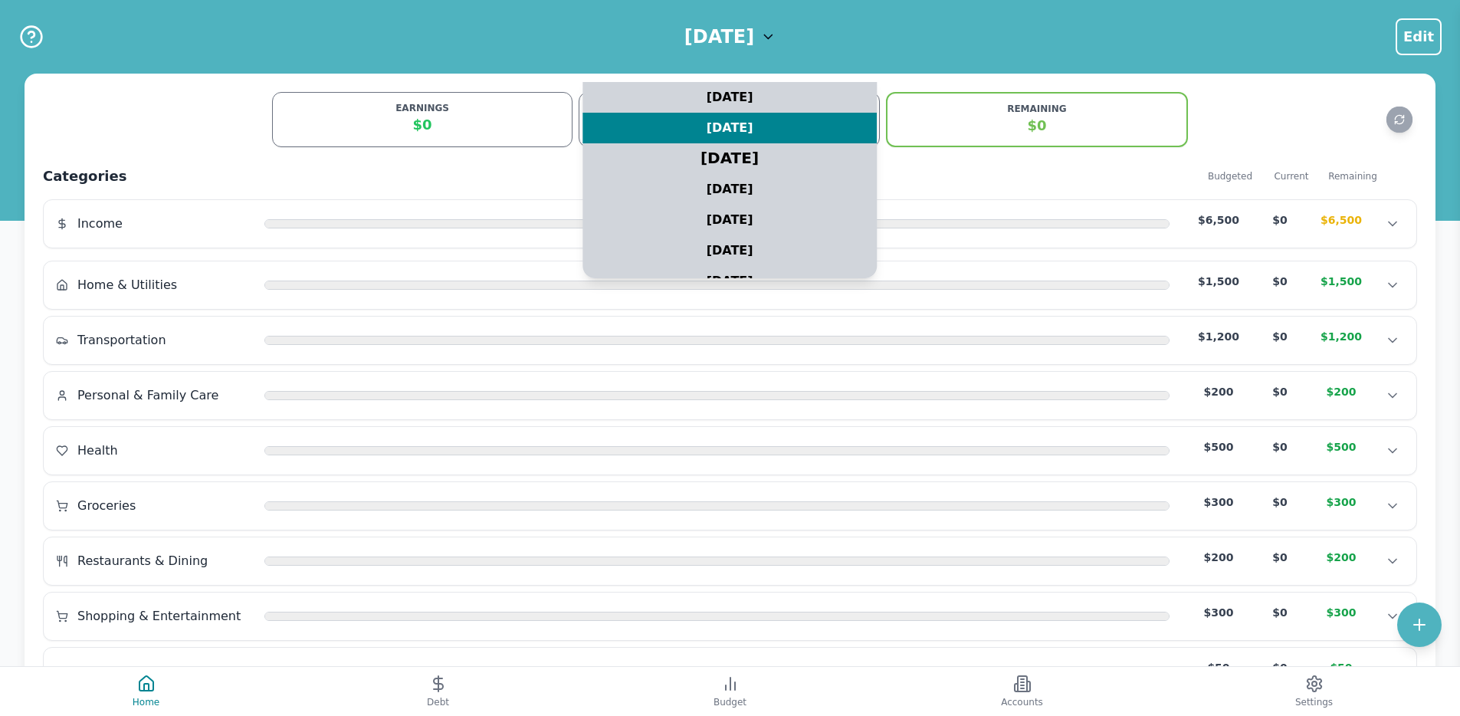
click at [738, 150] on div "[DATE]" at bounding box center [731, 159] width 368 height 38
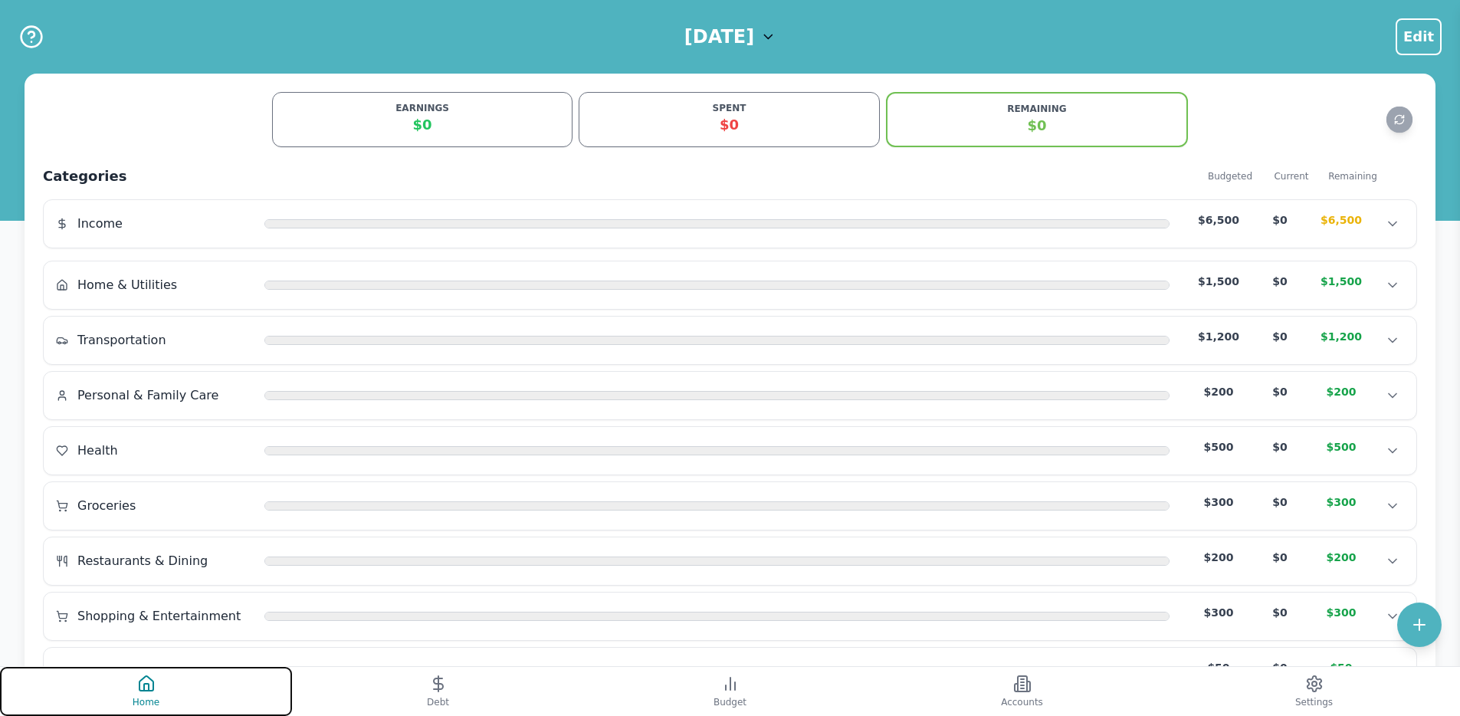
click at [158, 669] on button "Home" at bounding box center [146, 691] width 292 height 49
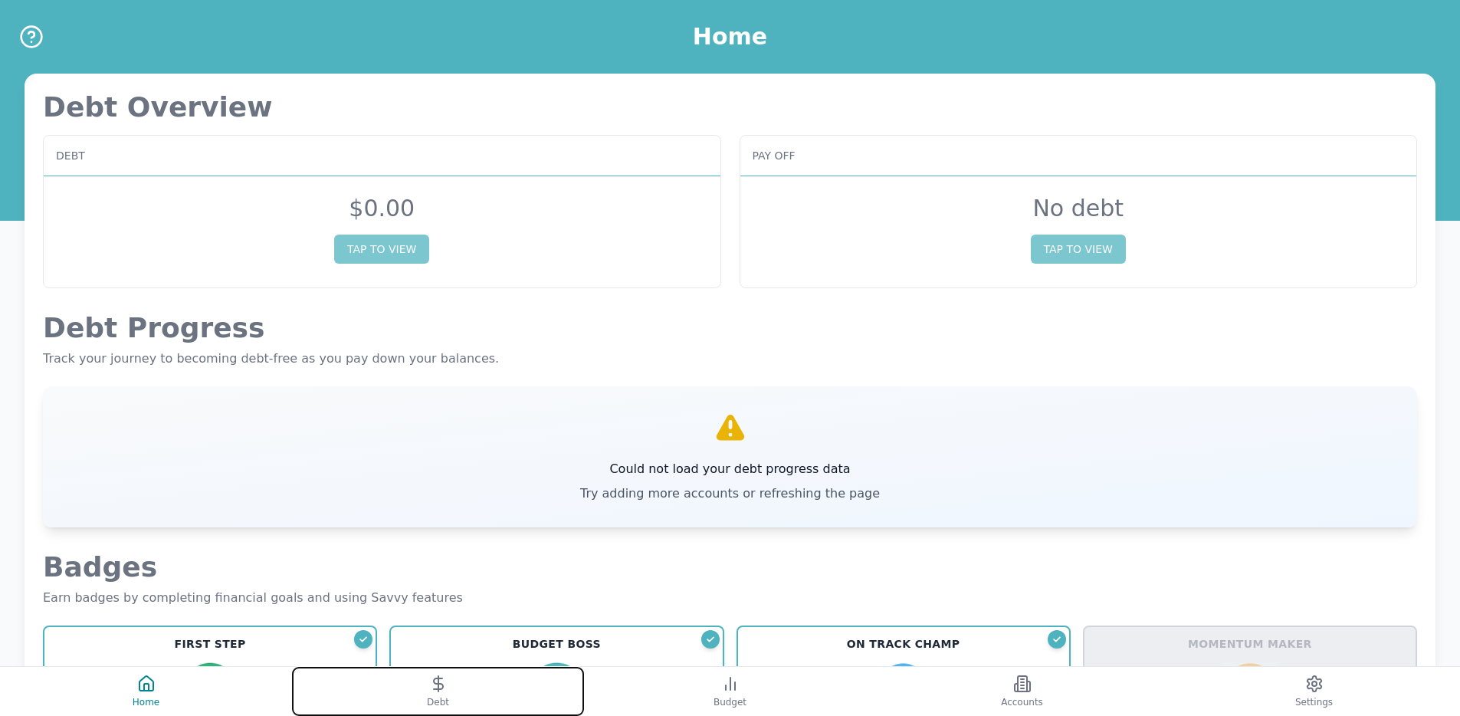
click at [409, 695] on button "Debt" at bounding box center [438, 691] width 292 height 49
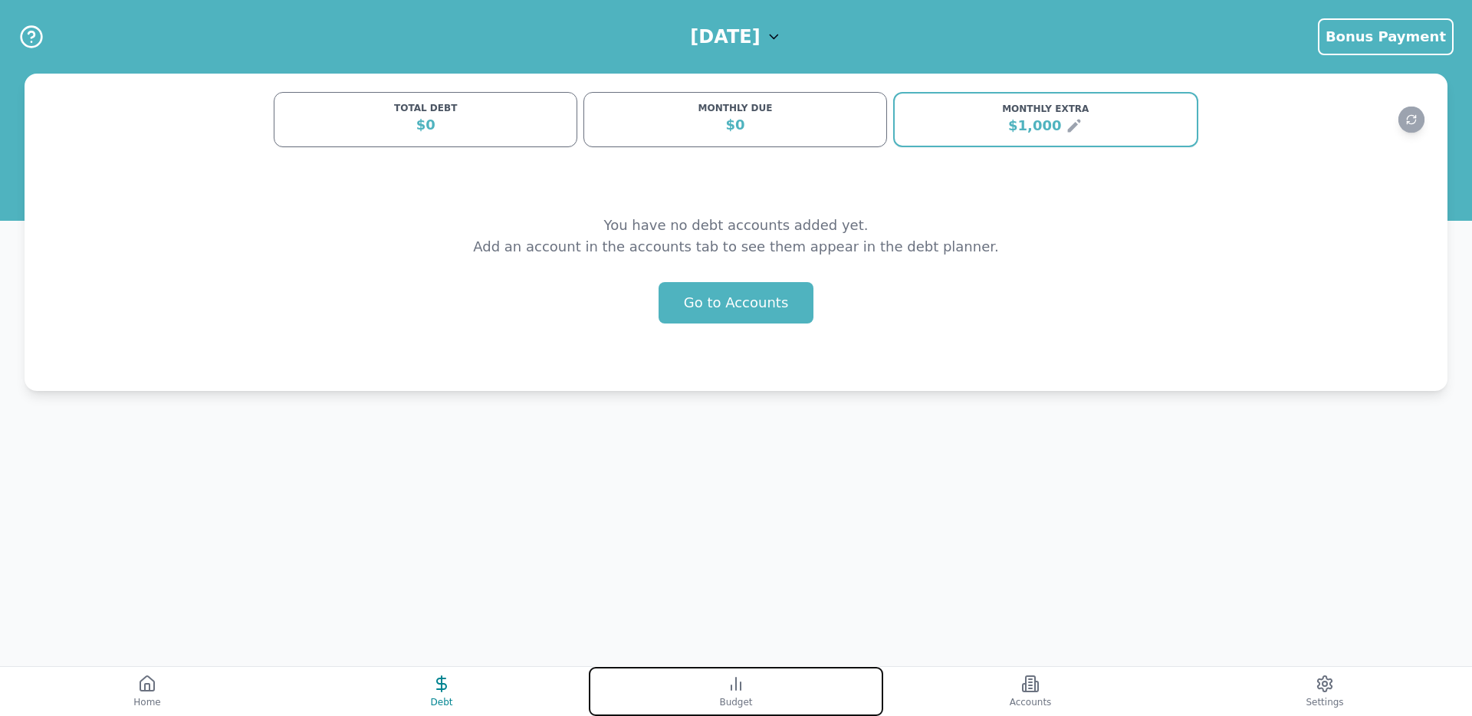
click at [675, 685] on button "Budget" at bounding box center [736, 691] width 294 height 49
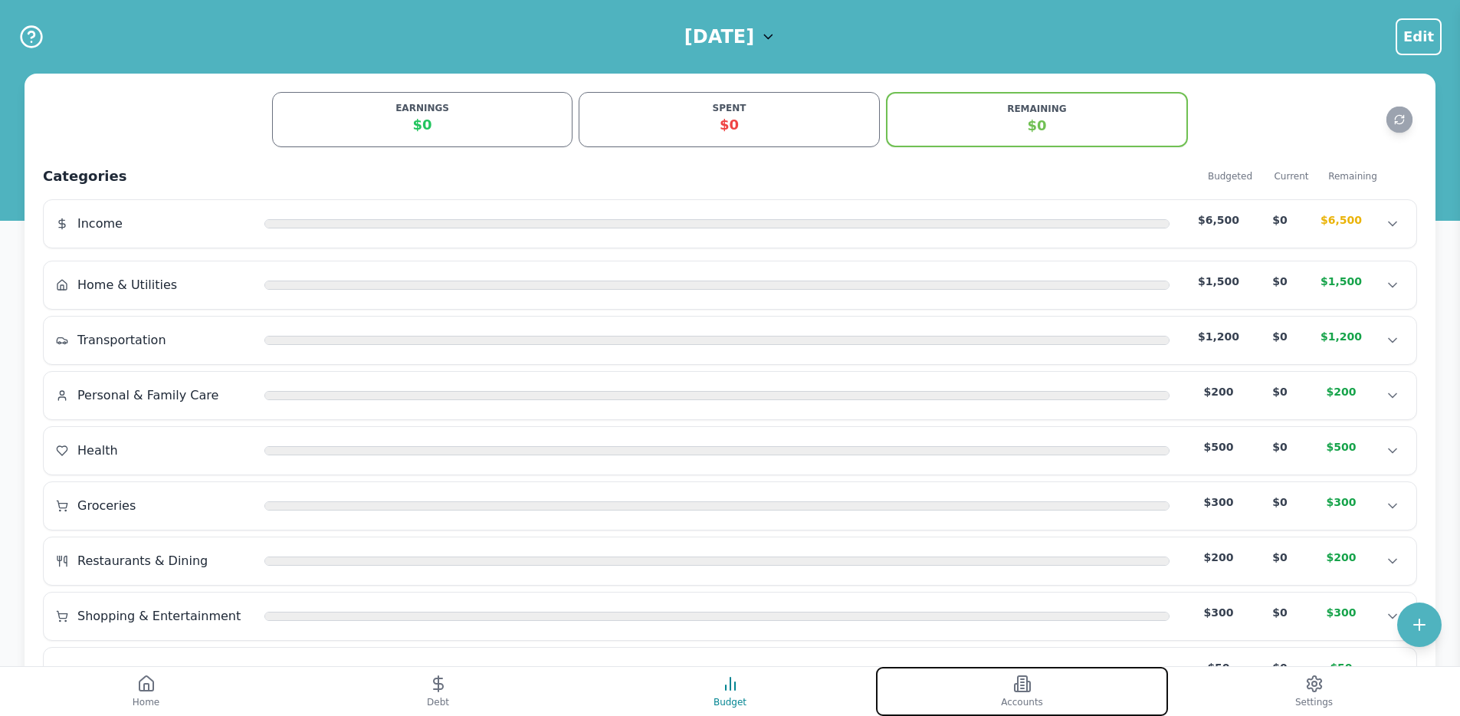
click at [968, 680] on button "Accounts" at bounding box center [1022, 691] width 292 height 49
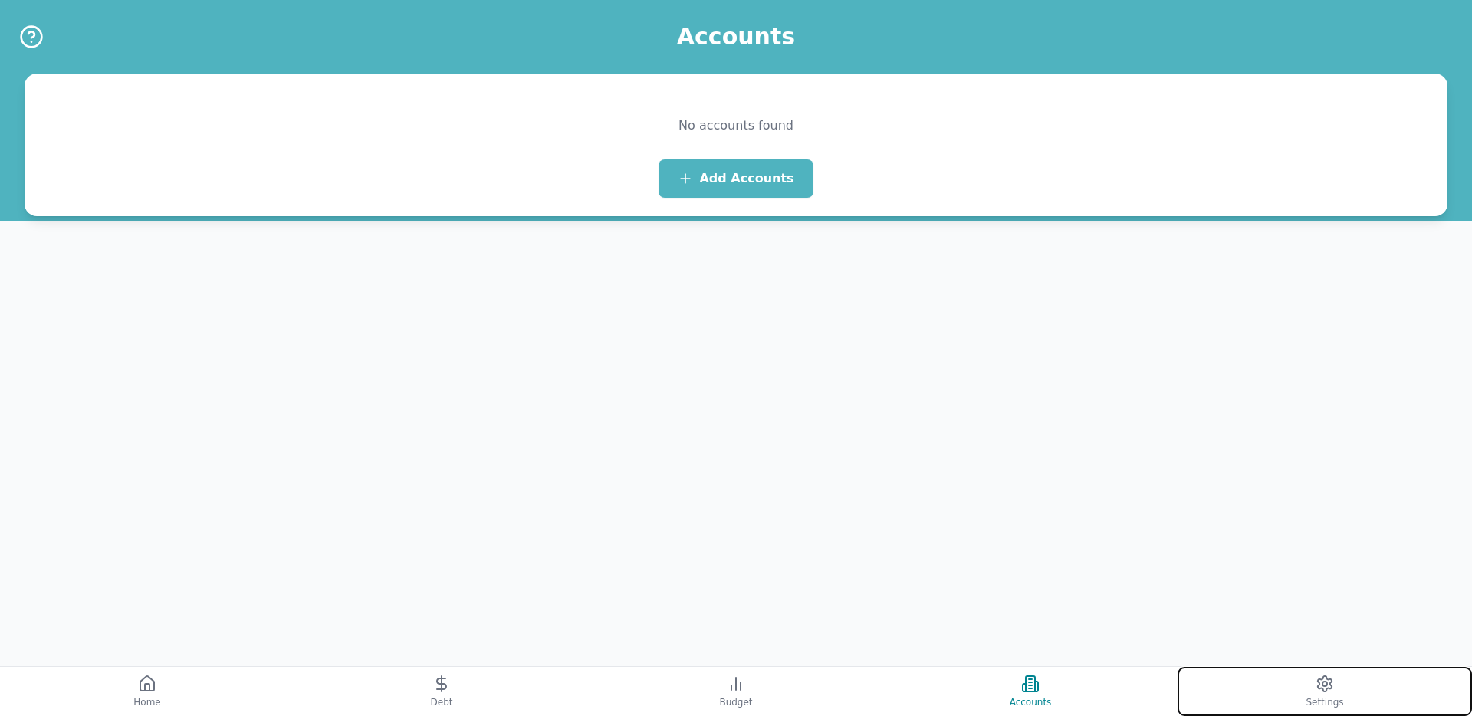
click at [1251, 674] on button "Settings" at bounding box center [1324, 691] width 294 height 49
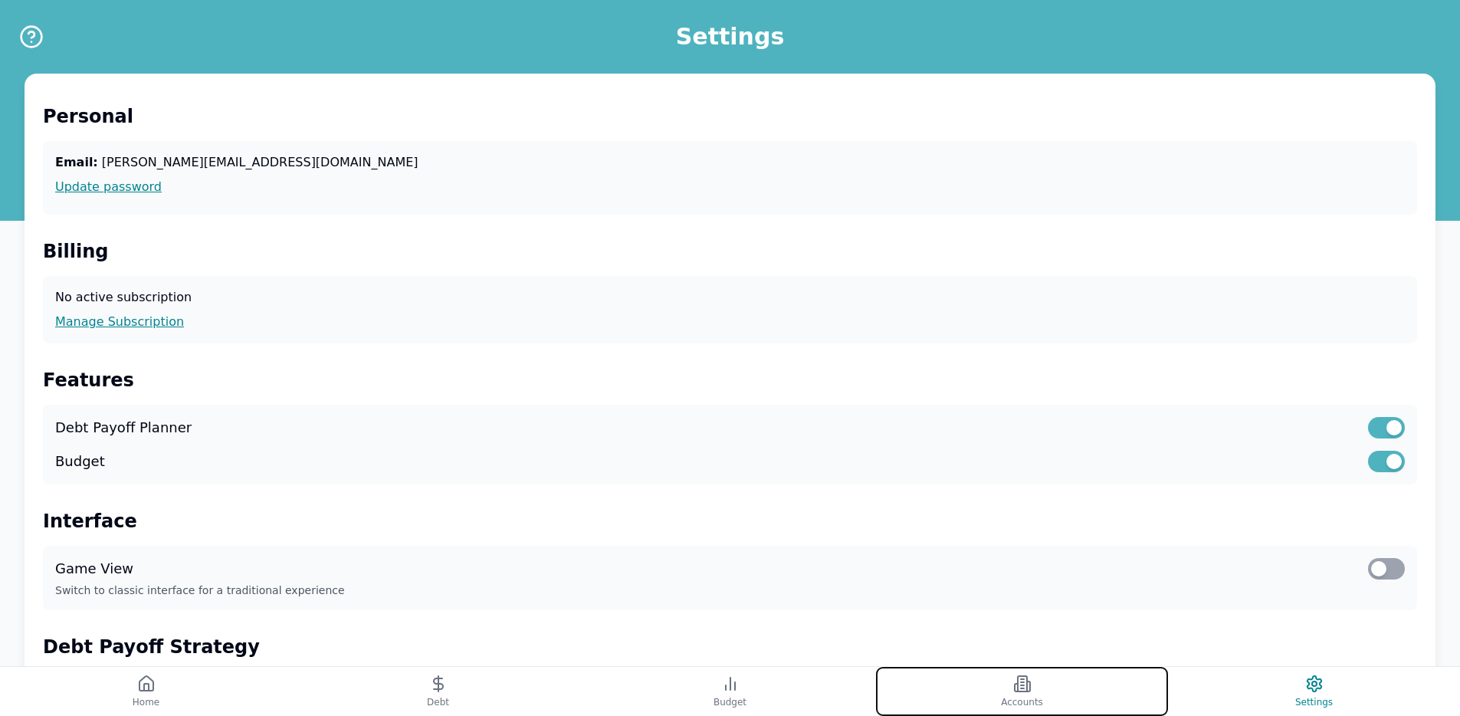
click at [1060, 675] on button "Accounts" at bounding box center [1022, 691] width 292 height 49
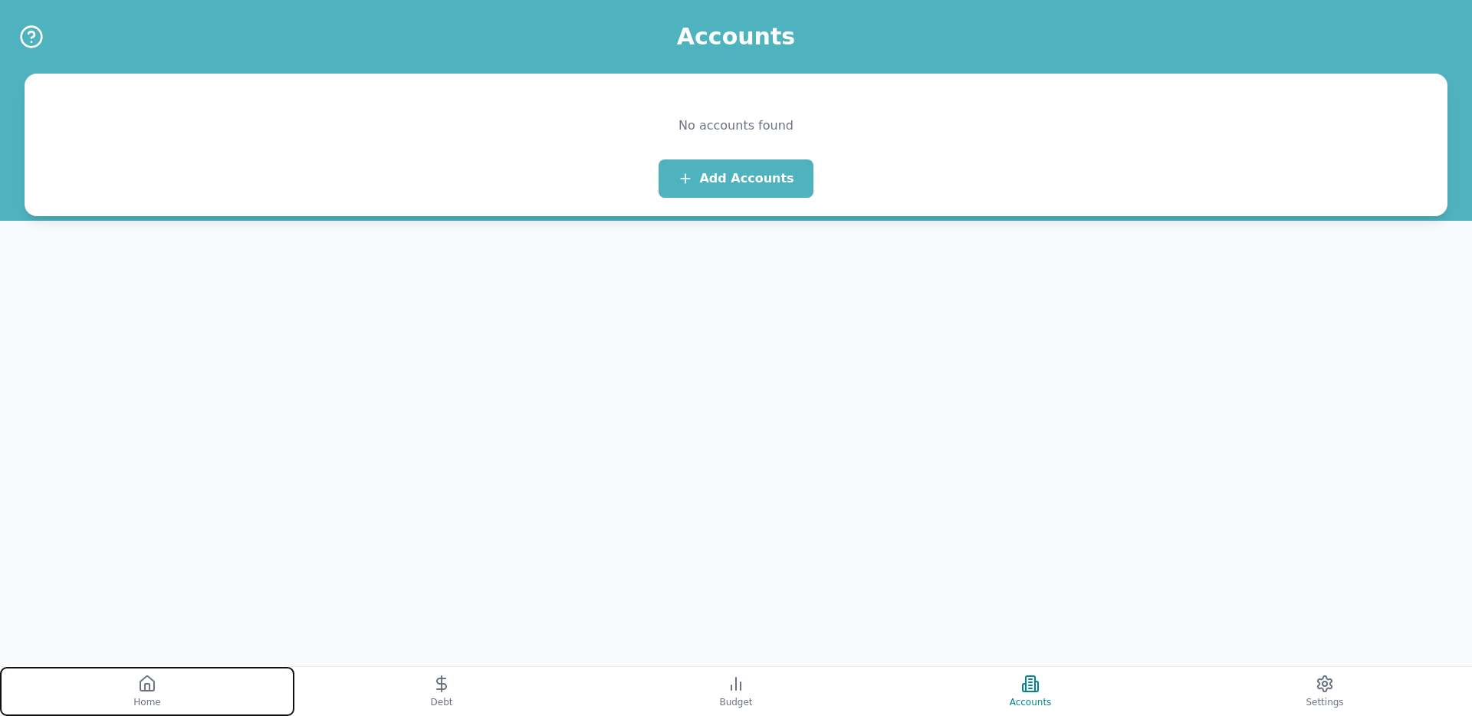
click at [217, 682] on button "Home" at bounding box center [147, 691] width 294 height 49
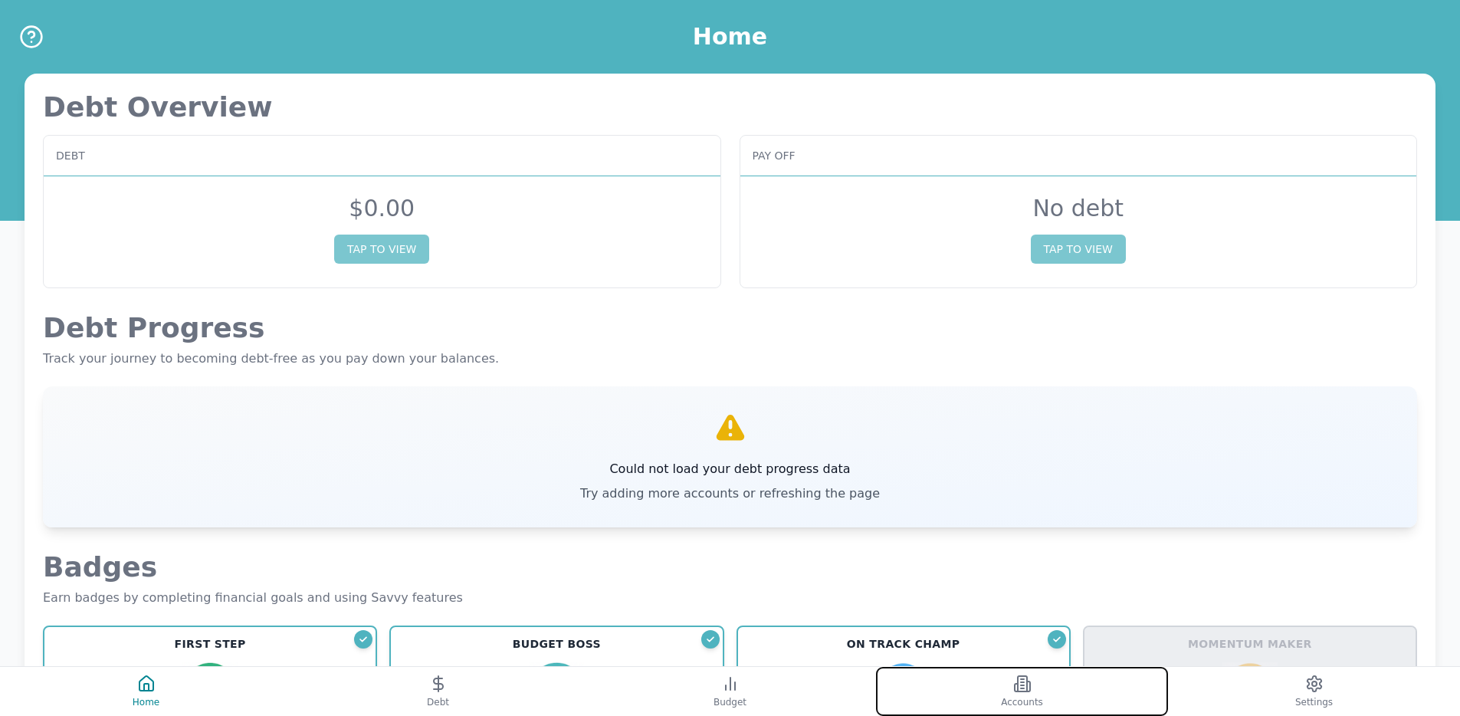
click at [1010, 683] on button "Accounts" at bounding box center [1022, 691] width 292 height 49
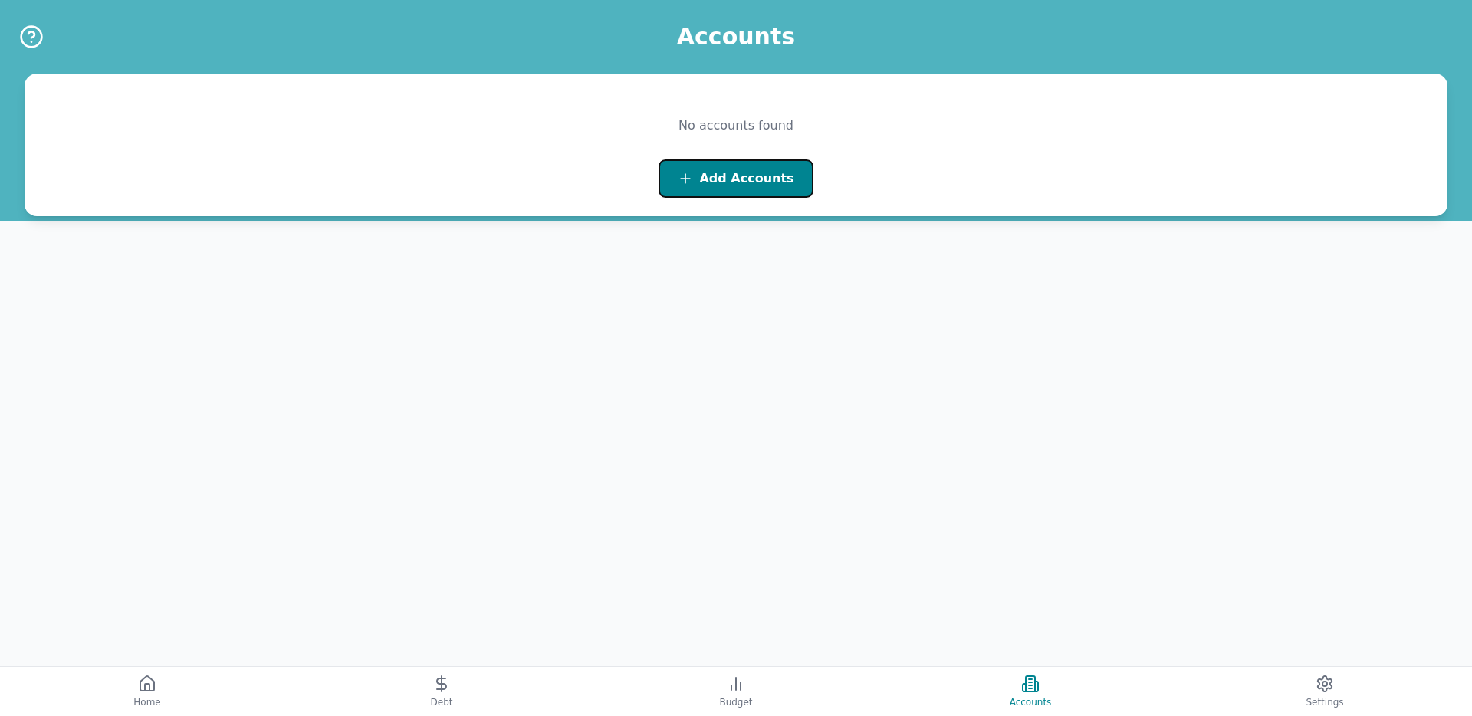
click at [736, 176] on span "Add Accounts" at bounding box center [746, 178] width 94 height 18
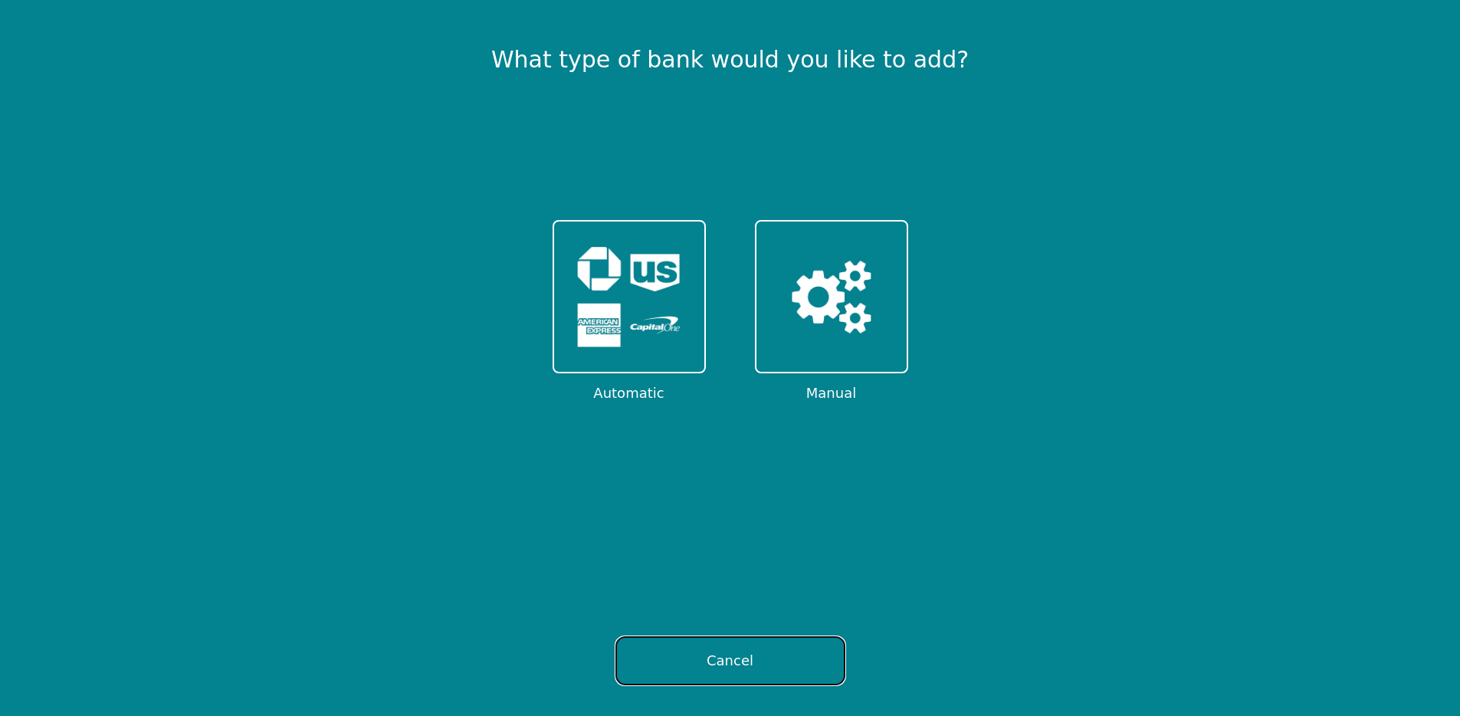
click at [794, 666] on button "Cancel" at bounding box center [731, 660] width 230 height 49
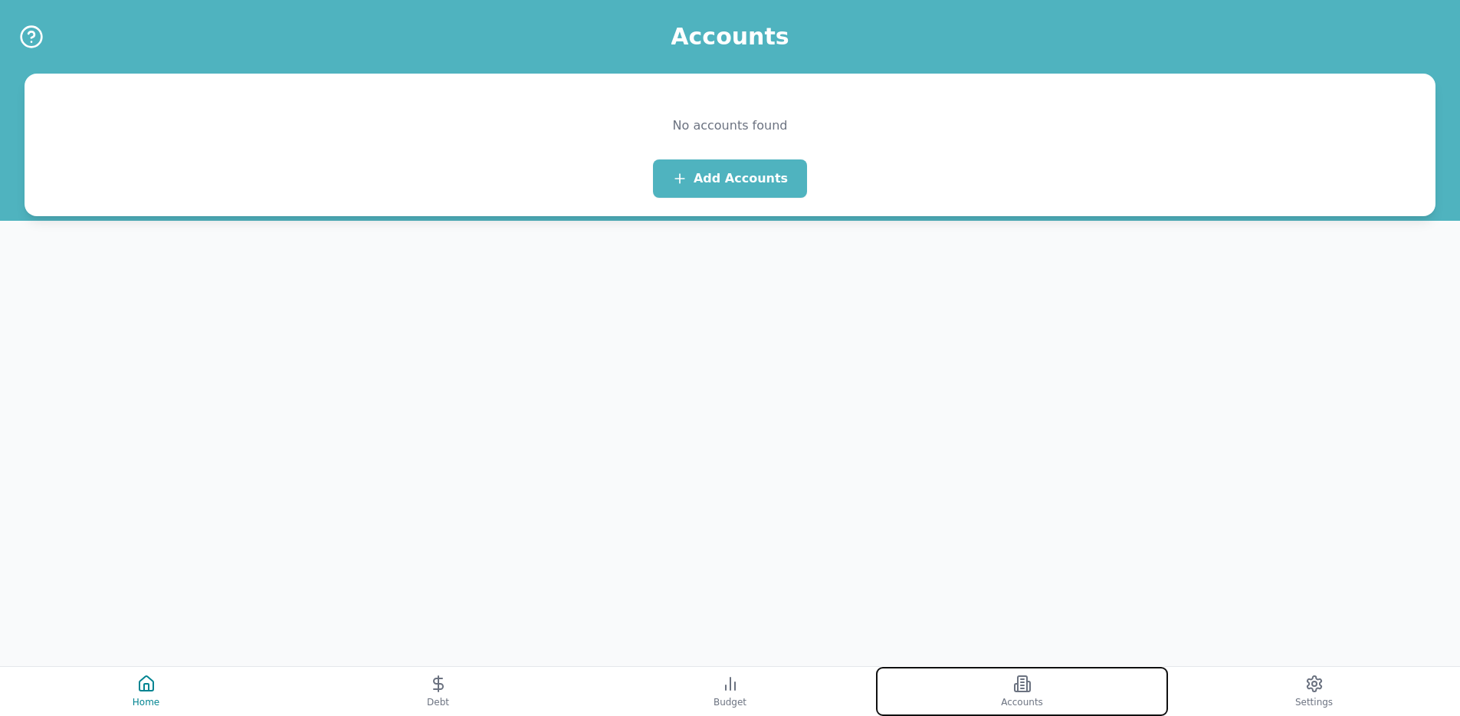
click at [1047, 675] on button "Accounts" at bounding box center [1022, 691] width 292 height 49
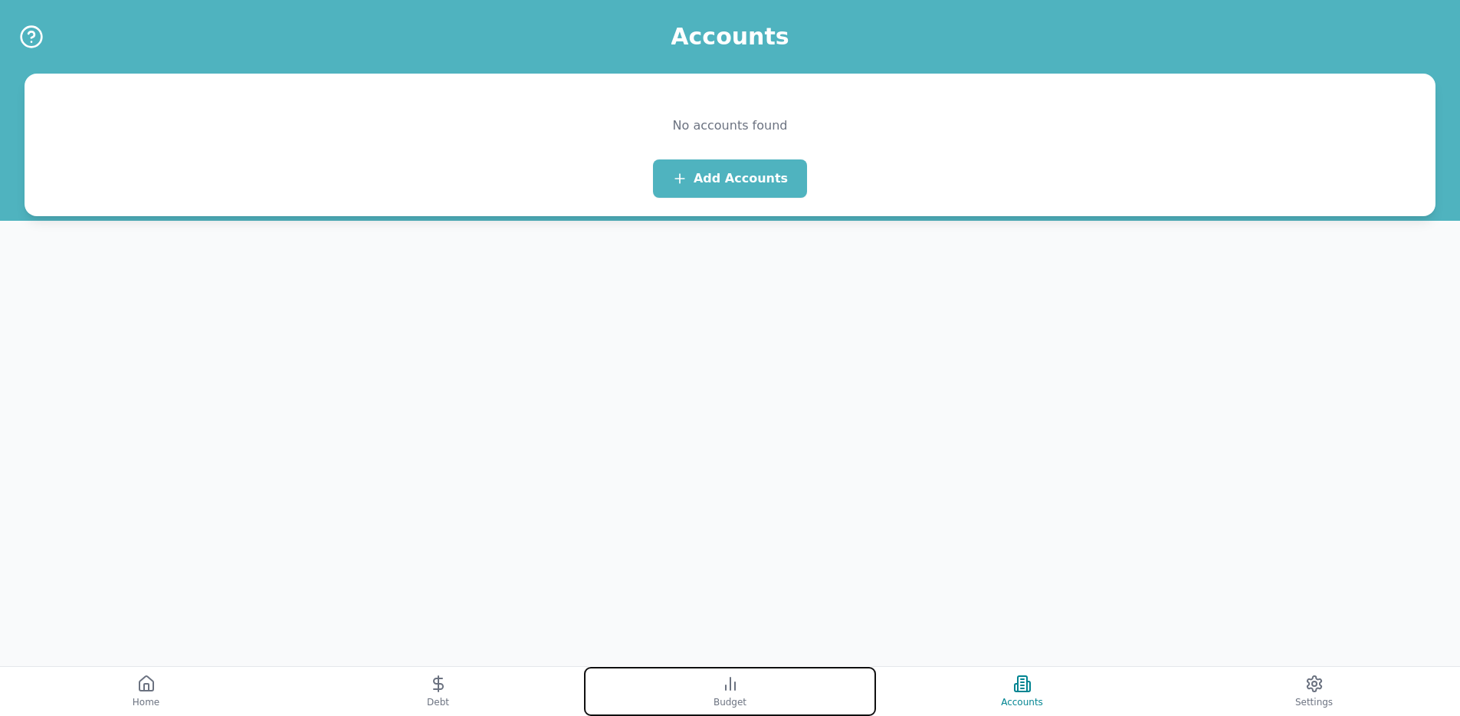
click at [743, 696] on span "Budget" at bounding box center [730, 702] width 33 height 12
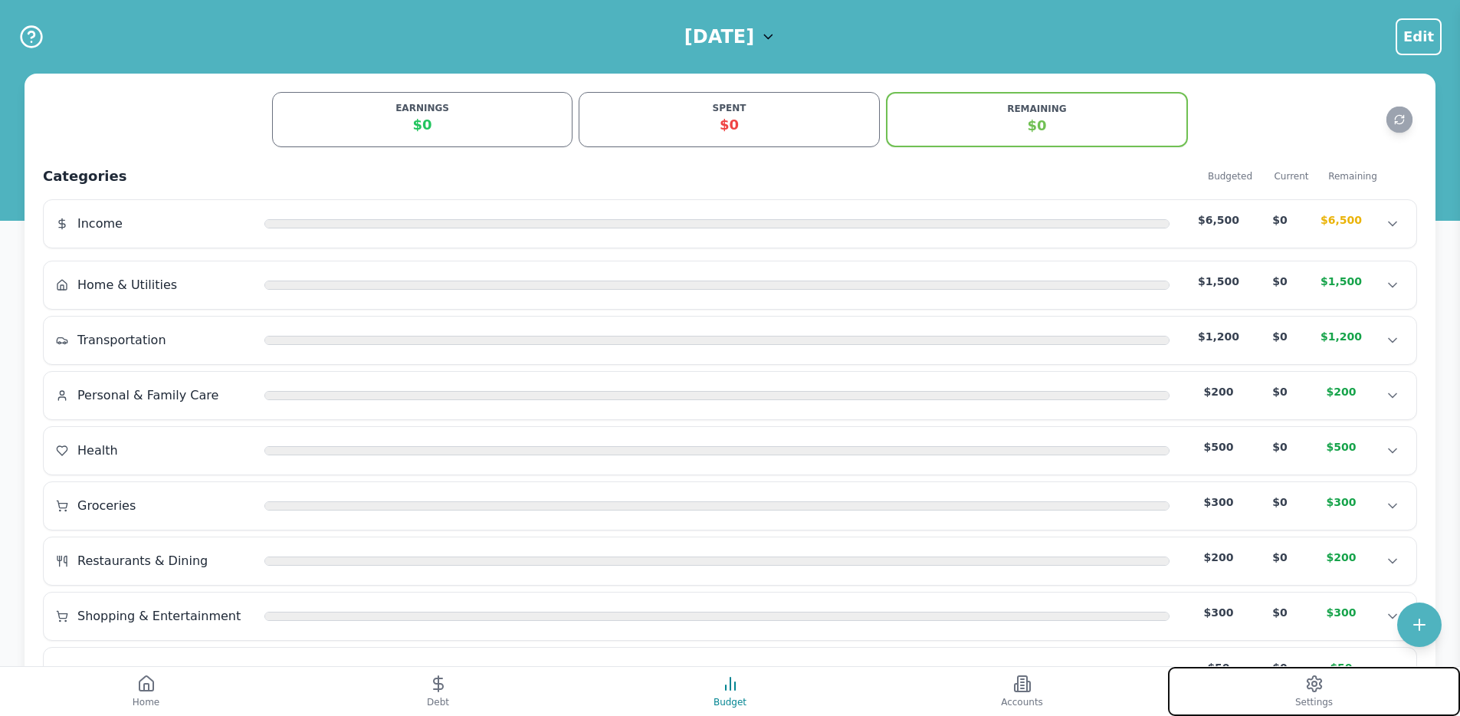
click at [1285, 682] on button "Settings" at bounding box center [1314, 691] width 292 height 49
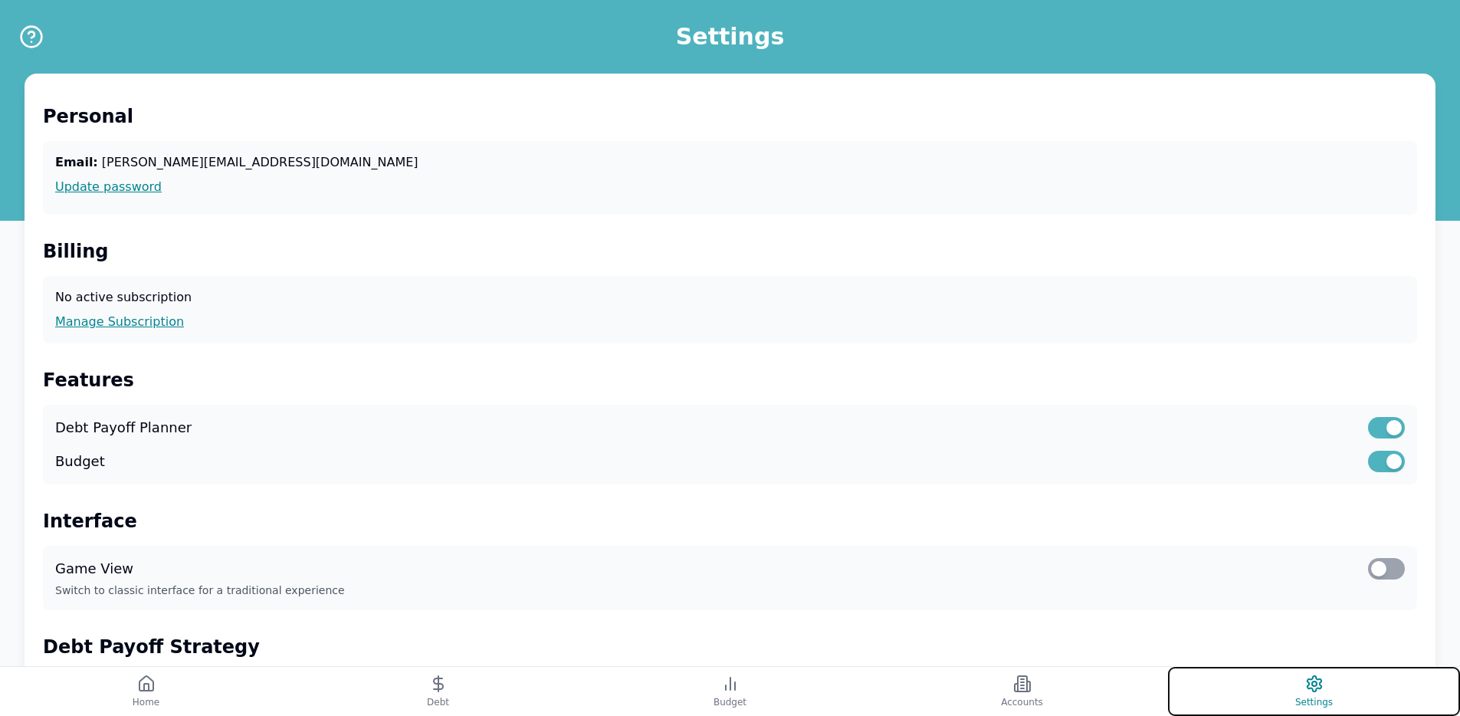
scroll to position [391, 0]
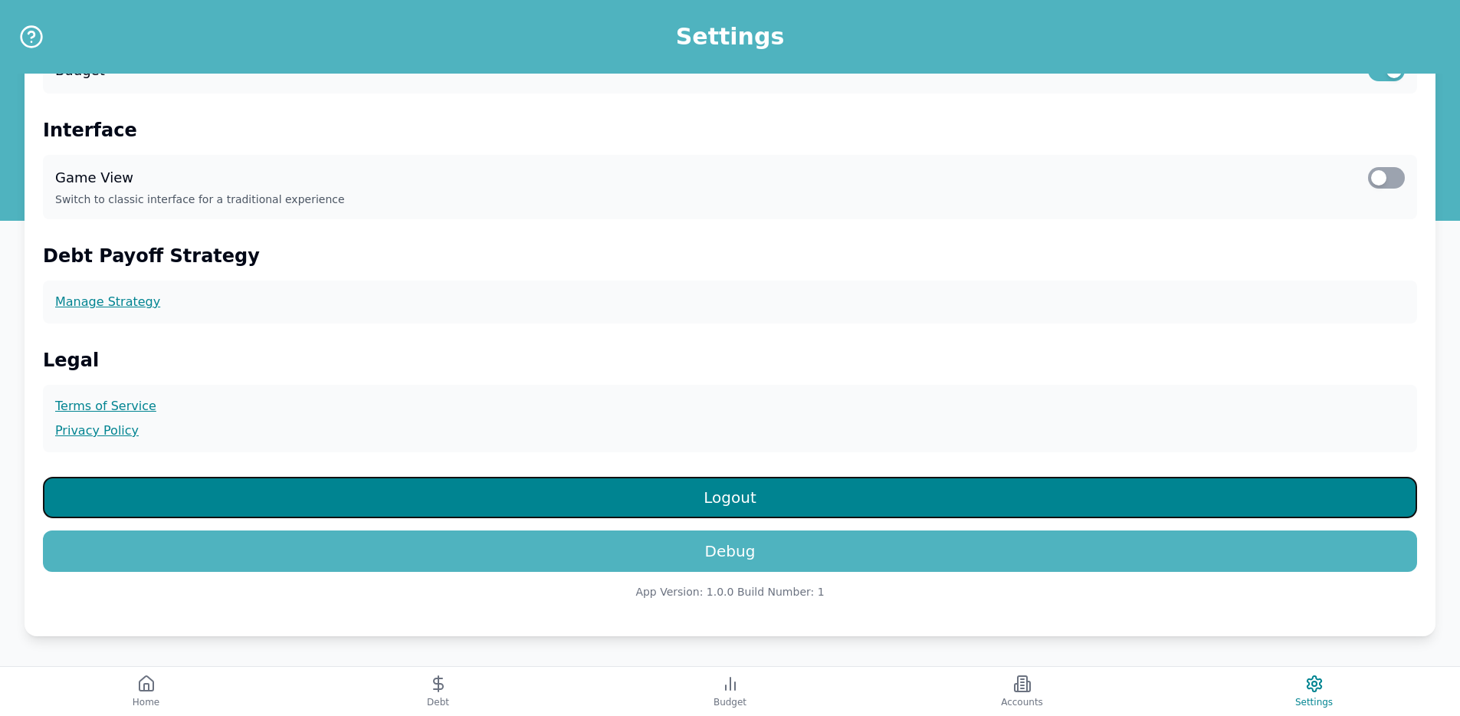
click at [749, 500] on button "Logout" at bounding box center [730, 497] width 1374 height 41
